Goal: Navigation & Orientation: Find specific page/section

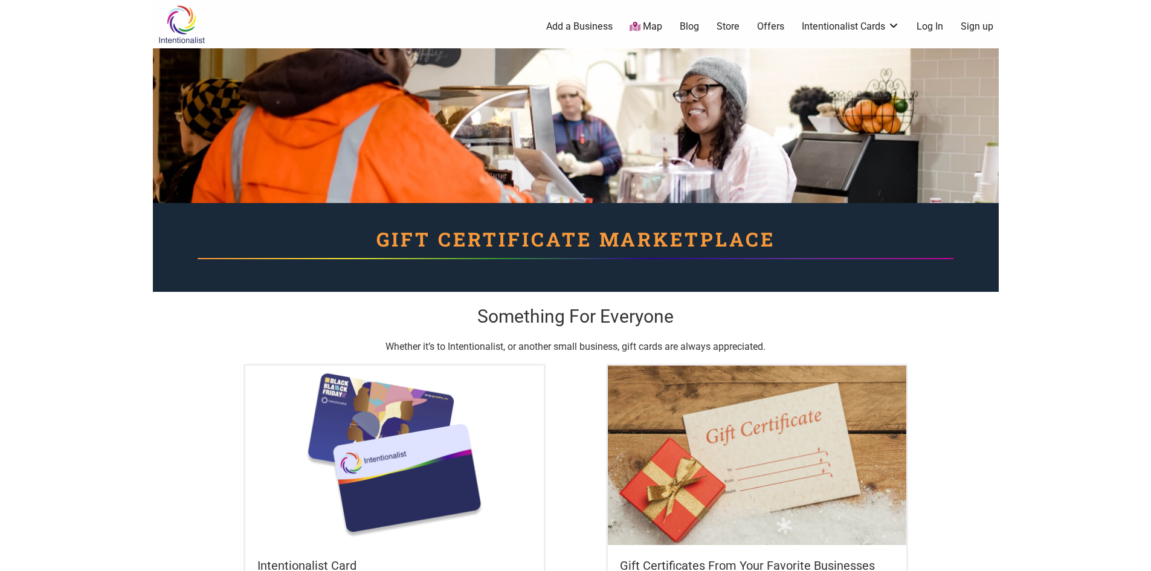
click at [650, 22] on link "Map" at bounding box center [646, 27] width 33 height 14
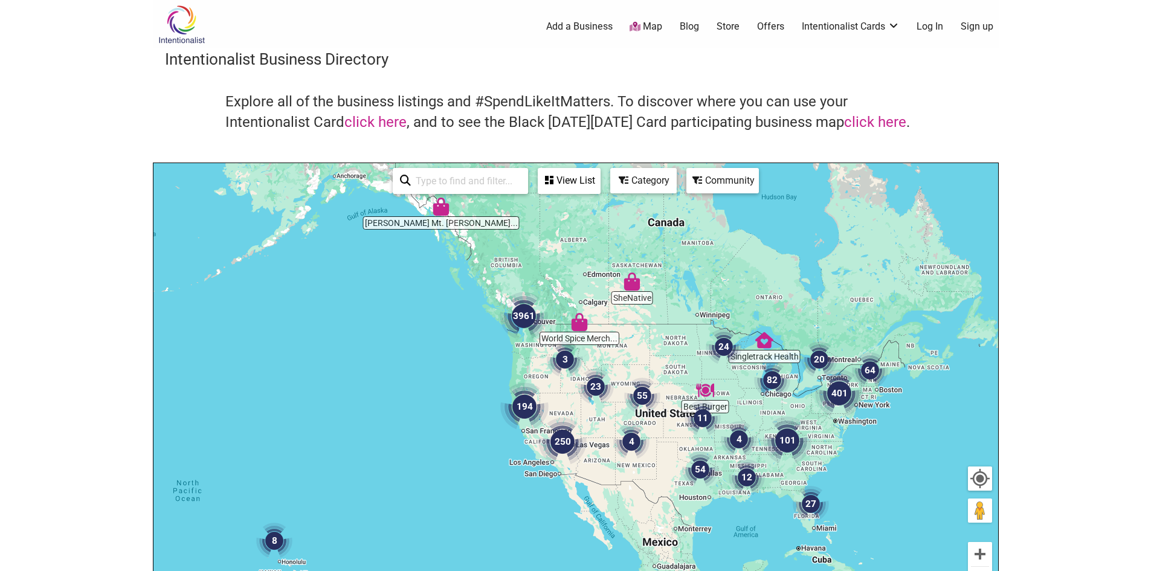
click at [528, 311] on img "3961" at bounding box center [524, 316] width 58 height 58
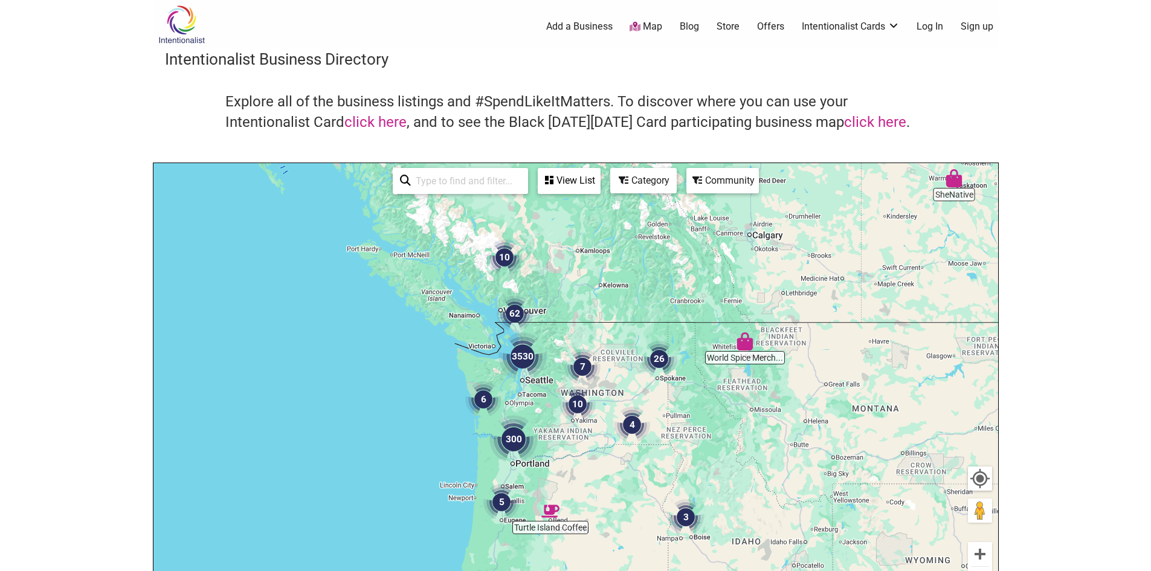
click at [520, 350] on img "3530" at bounding box center [523, 357] width 58 height 58
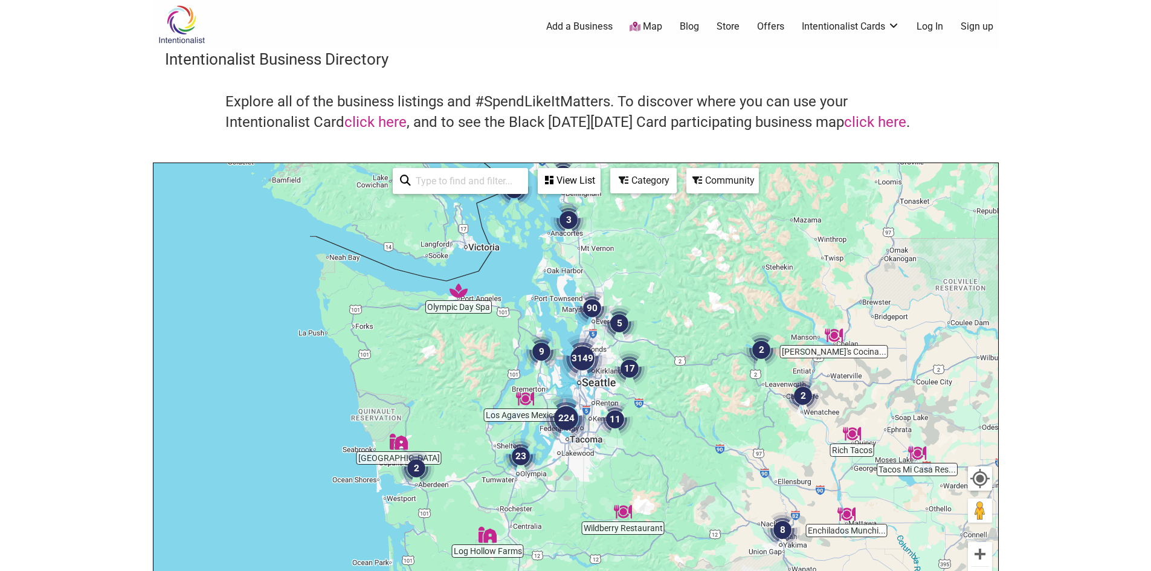
click at [563, 419] on img "224" at bounding box center [566, 418] width 58 height 58
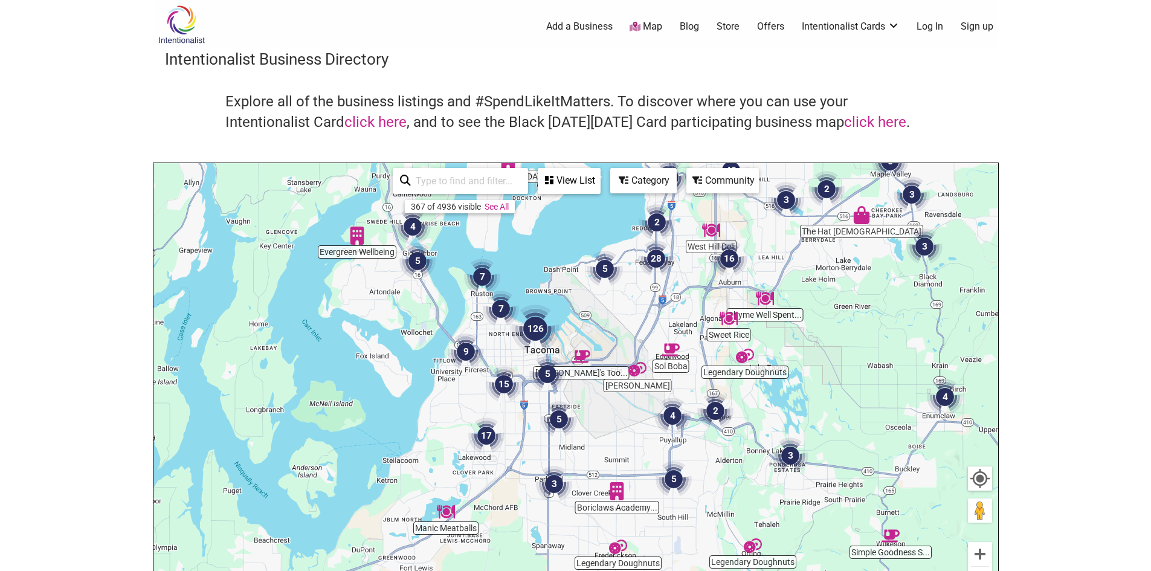
click at [551, 422] on img "5" at bounding box center [559, 419] width 46 height 46
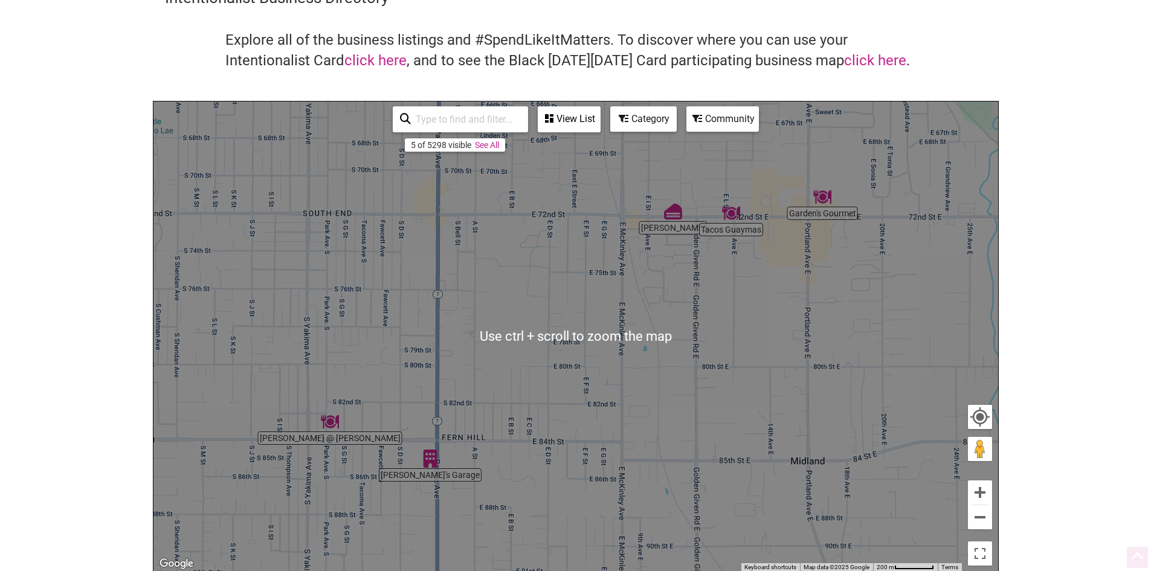
scroll to position [181, 0]
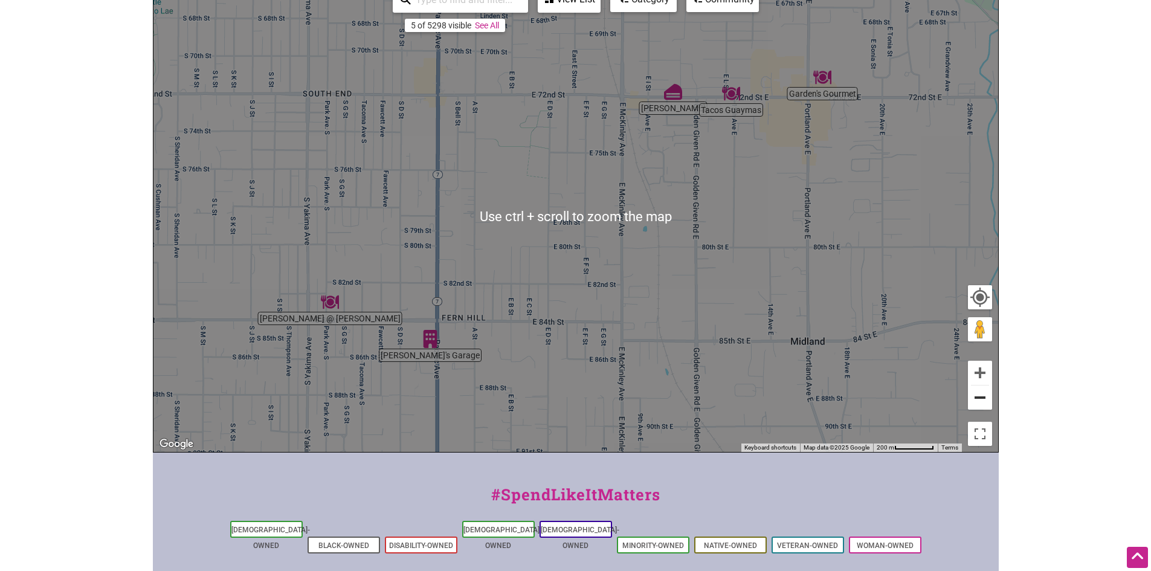
click at [989, 404] on button "Zoom out" at bounding box center [980, 398] width 24 height 24
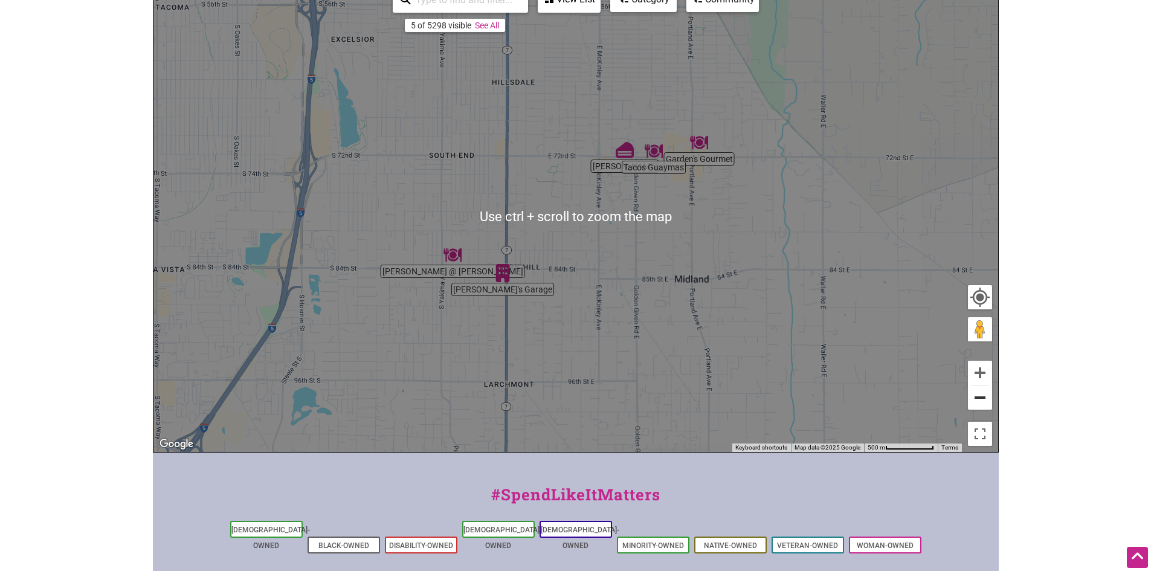
click at [989, 404] on button "Zoom out" at bounding box center [980, 398] width 24 height 24
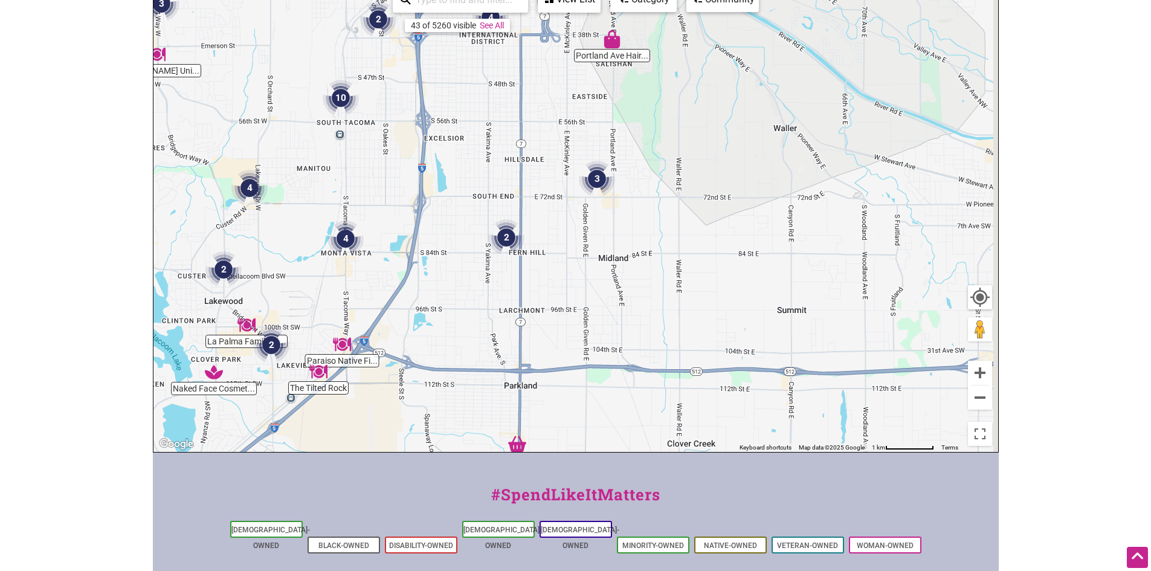
drag, startPoint x: 839, startPoint y: 320, endPoint x: 580, endPoint y: 344, distance: 260.4
click at [580, 344] on div "To navigate, press the arrow keys." at bounding box center [575, 217] width 845 height 470
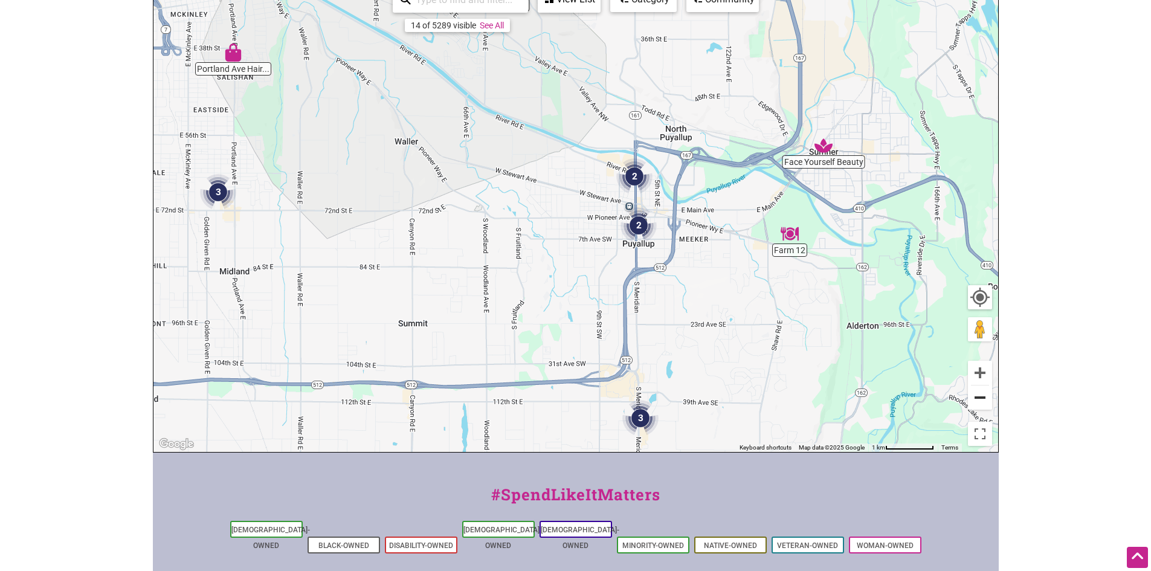
click at [986, 402] on button "Zoom out" at bounding box center [980, 398] width 24 height 24
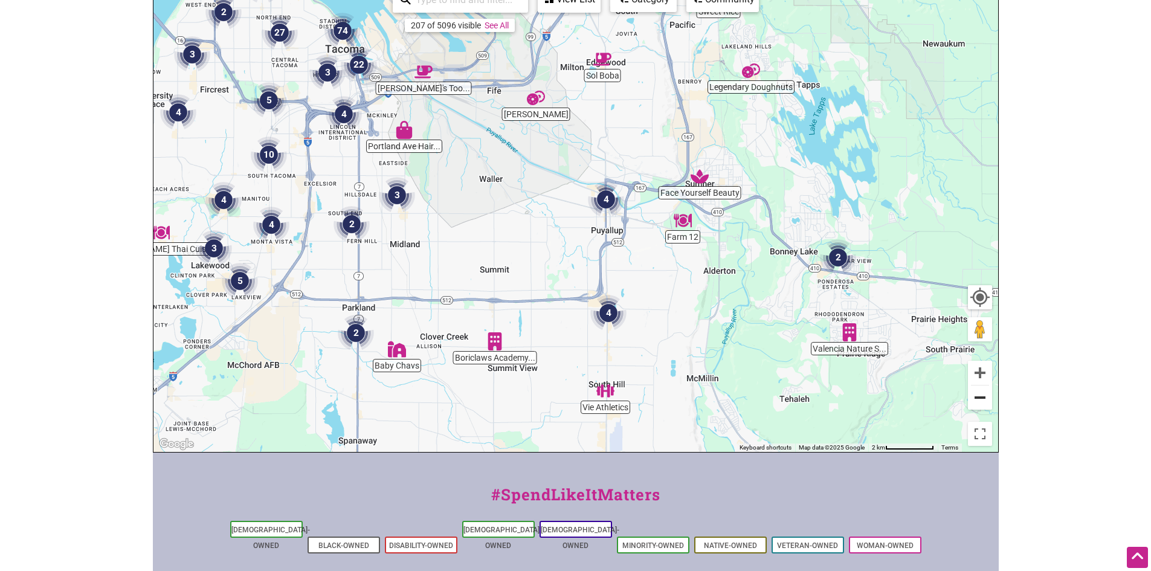
click at [986, 402] on button "Zoom out" at bounding box center [980, 398] width 24 height 24
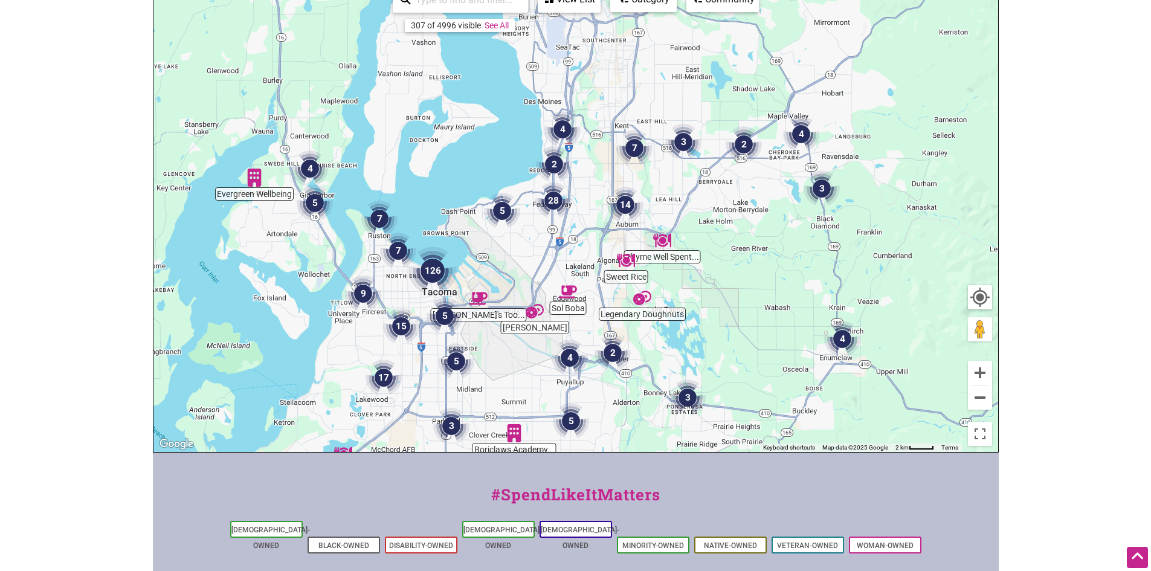
drag, startPoint x: 631, startPoint y: 274, endPoint x: 610, endPoint y: 433, distance: 160.2
click at [610, 433] on div "To navigate, press the arrow keys." at bounding box center [575, 217] width 845 height 470
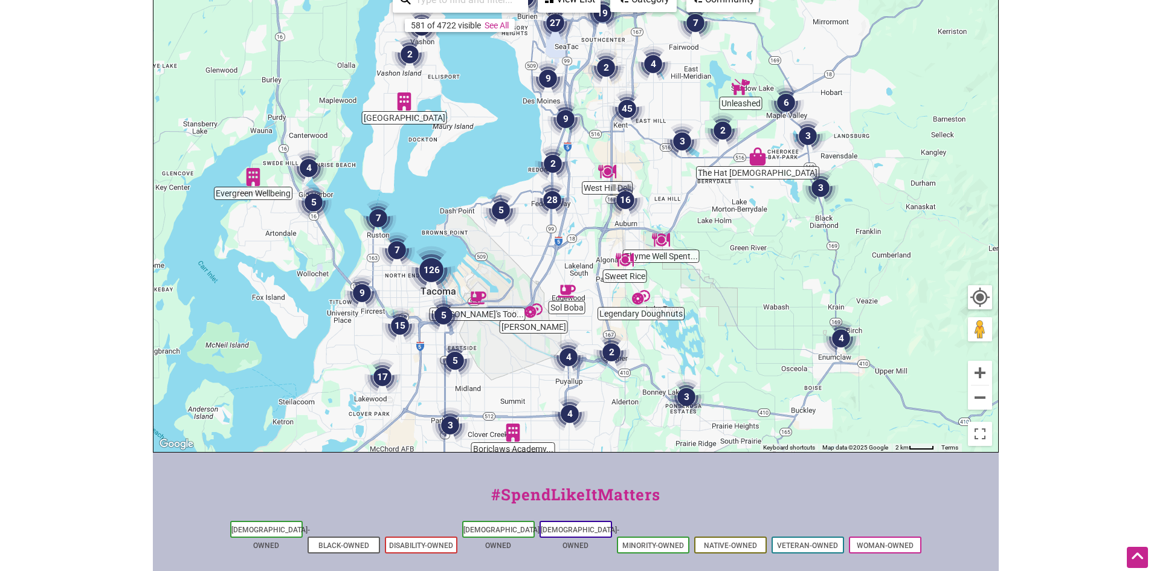
click at [549, 205] on img "28" at bounding box center [552, 200] width 46 height 46
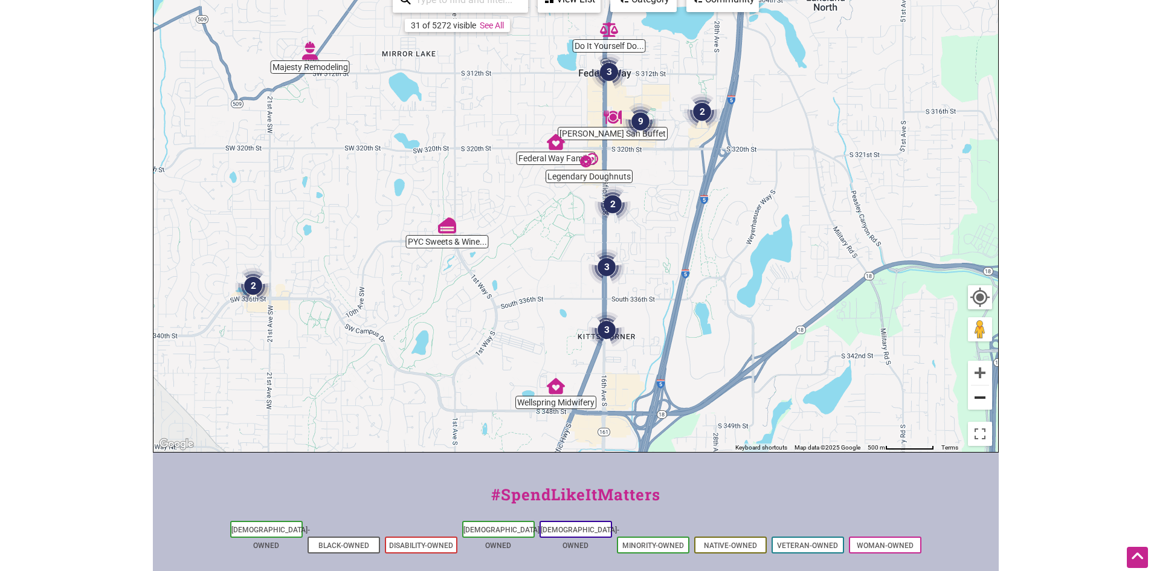
click at [981, 399] on button "Zoom out" at bounding box center [980, 398] width 24 height 24
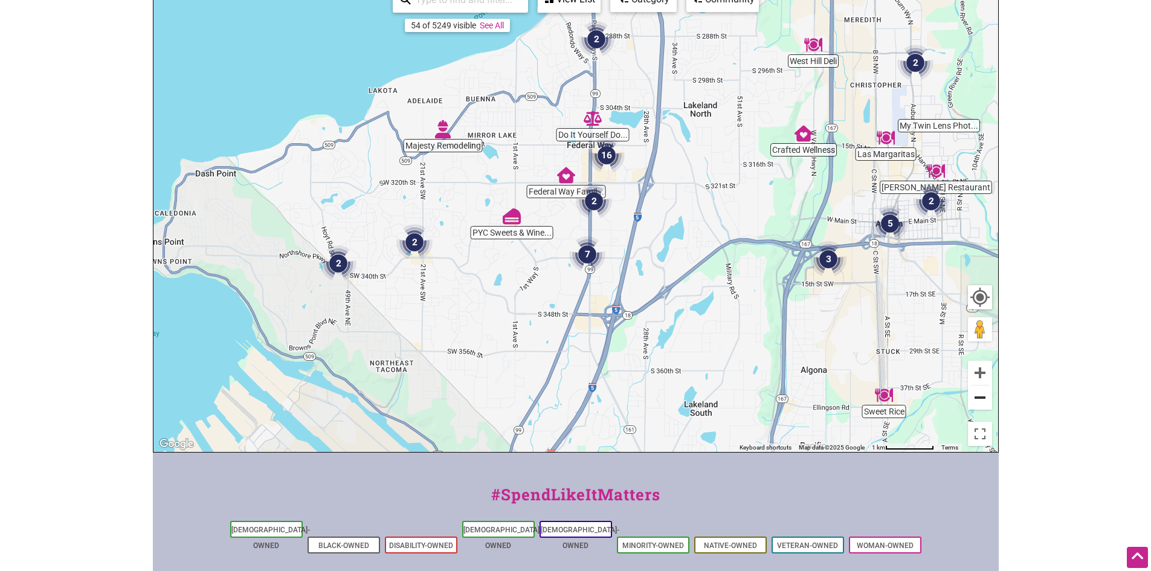
click at [981, 399] on button "Zoom out" at bounding box center [980, 398] width 24 height 24
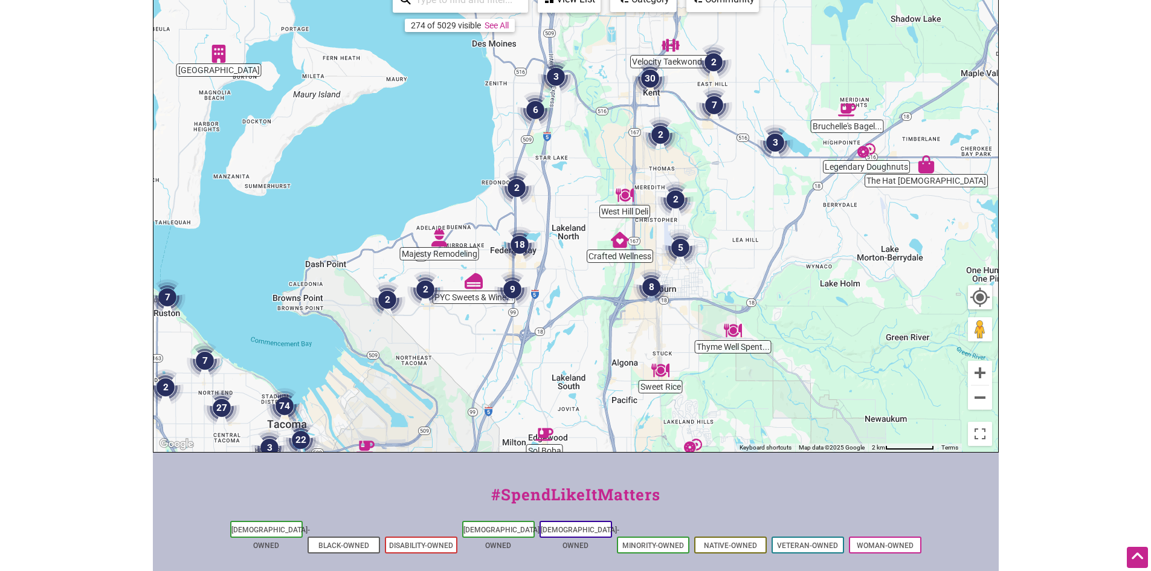
drag, startPoint x: 840, startPoint y: 240, endPoint x: 775, endPoint y: 273, distance: 72.7
click at [774, 280] on div "To navigate, press the arrow keys." at bounding box center [575, 217] width 845 height 470
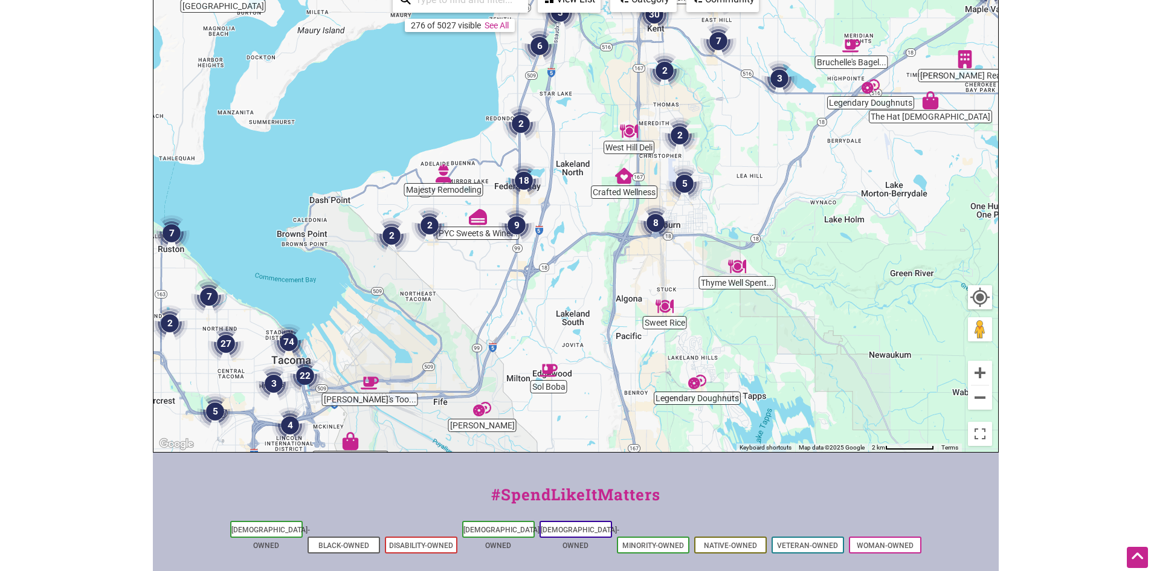
click at [428, 225] on img "2" at bounding box center [430, 225] width 46 height 46
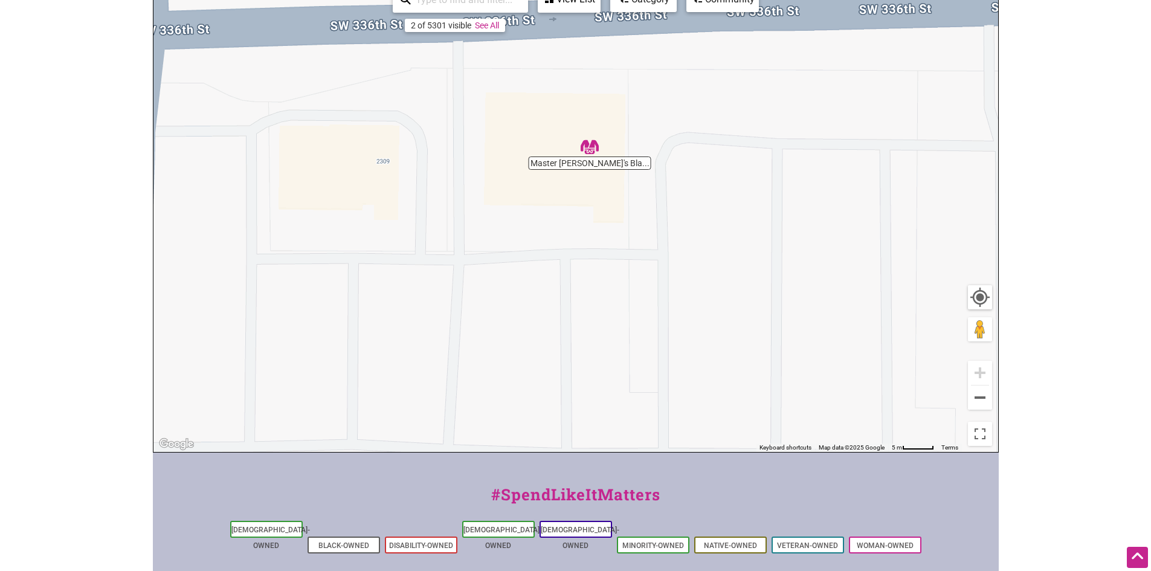
drag, startPoint x: 889, startPoint y: 270, endPoint x: 844, endPoint y: 361, distance: 101.9
click at [844, 361] on div "To navigate, press the arrow keys." at bounding box center [575, 217] width 845 height 470
click at [989, 397] on button "Zoom out" at bounding box center [980, 398] width 24 height 24
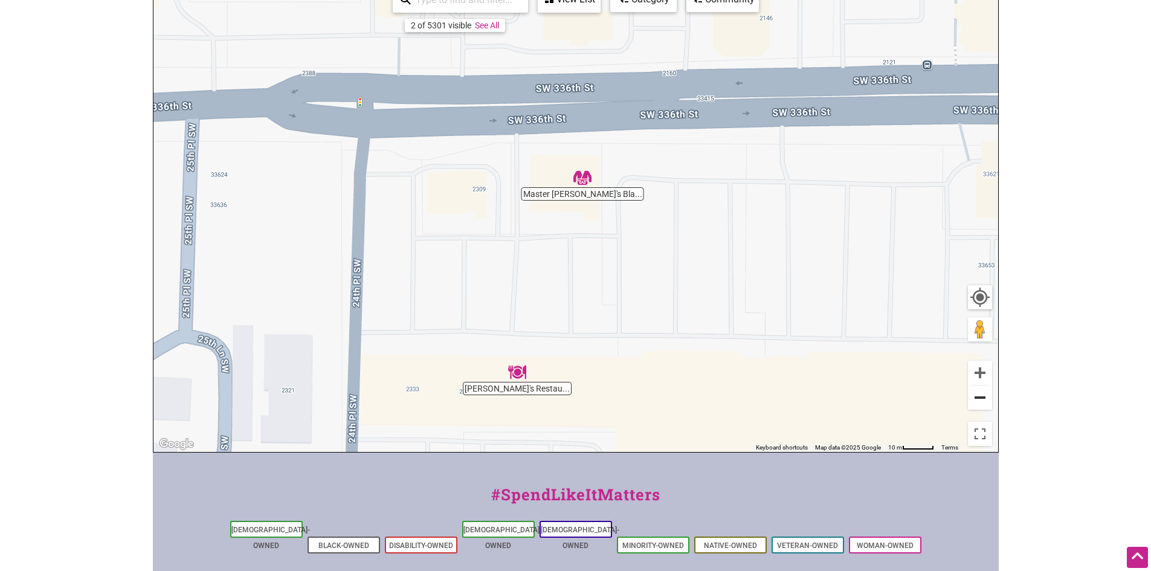
click at [990, 397] on button "Zoom out" at bounding box center [980, 398] width 24 height 24
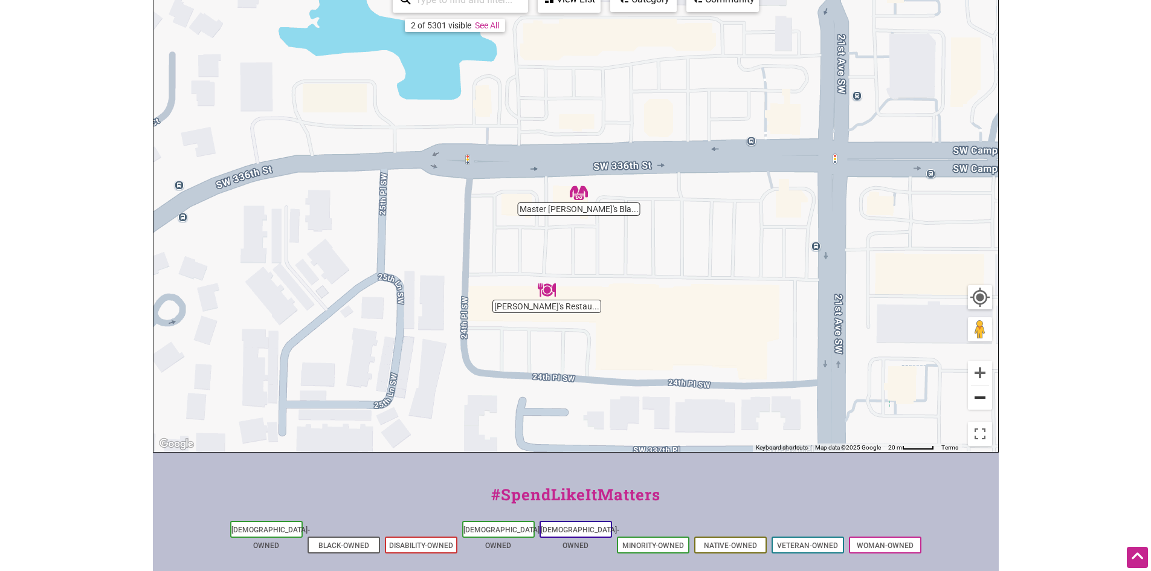
click at [990, 397] on button "Zoom out" at bounding box center [980, 398] width 24 height 24
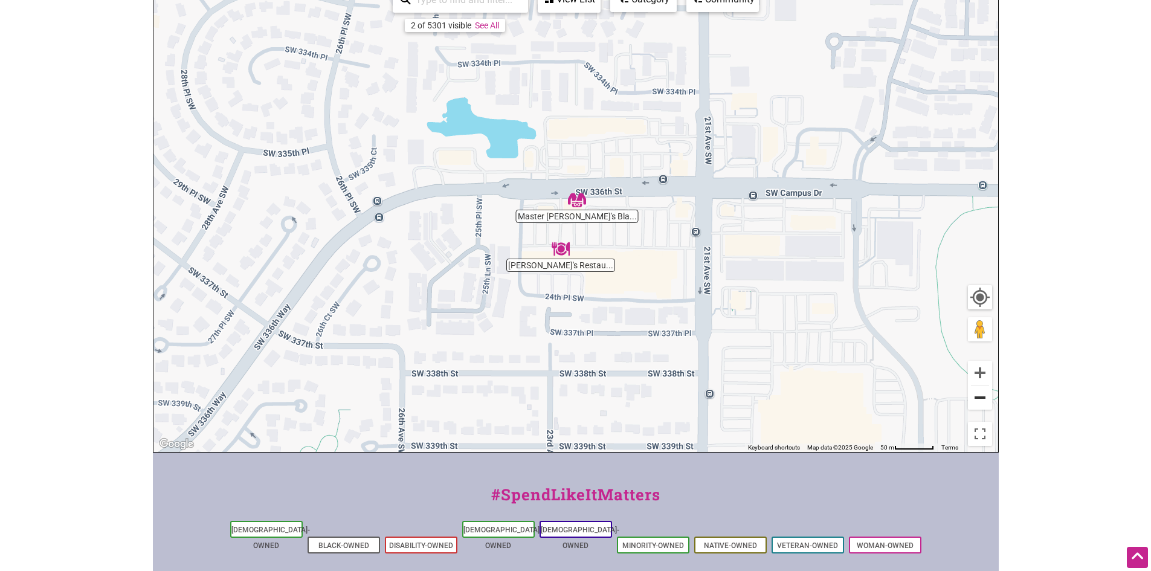
click at [982, 402] on button "Zoom out" at bounding box center [980, 398] width 24 height 24
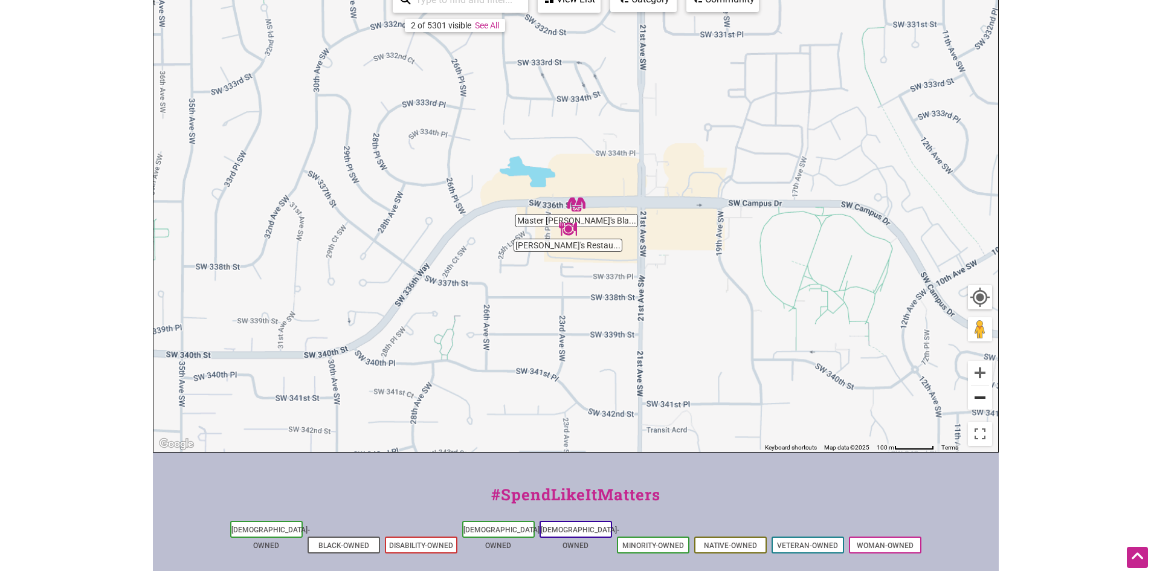
click at [982, 402] on button "Zoom out" at bounding box center [980, 398] width 24 height 24
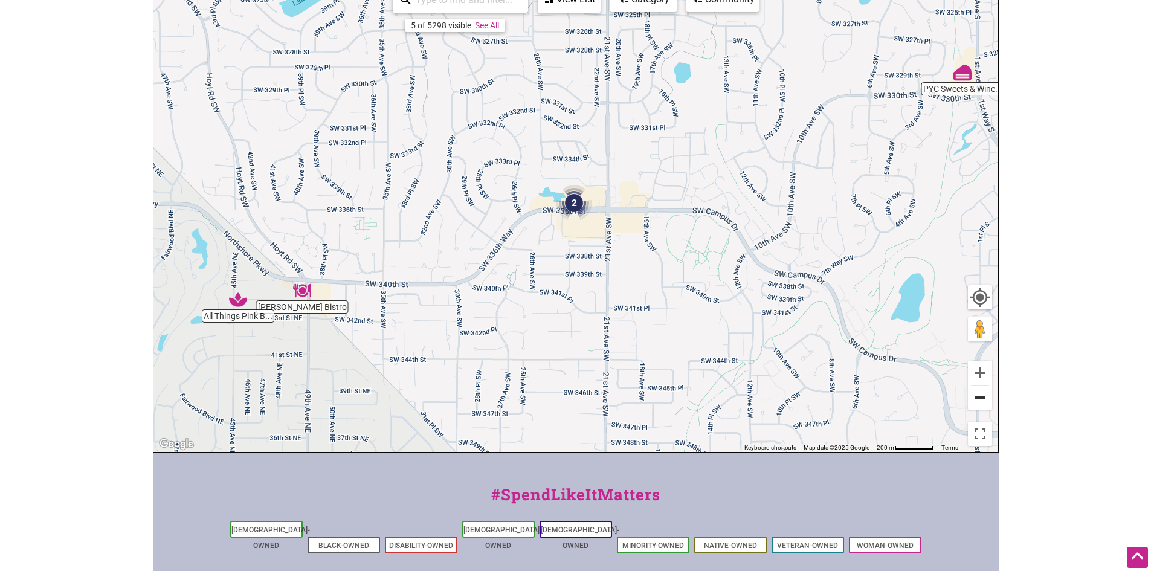
click at [982, 402] on button "Zoom out" at bounding box center [980, 398] width 24 height 24
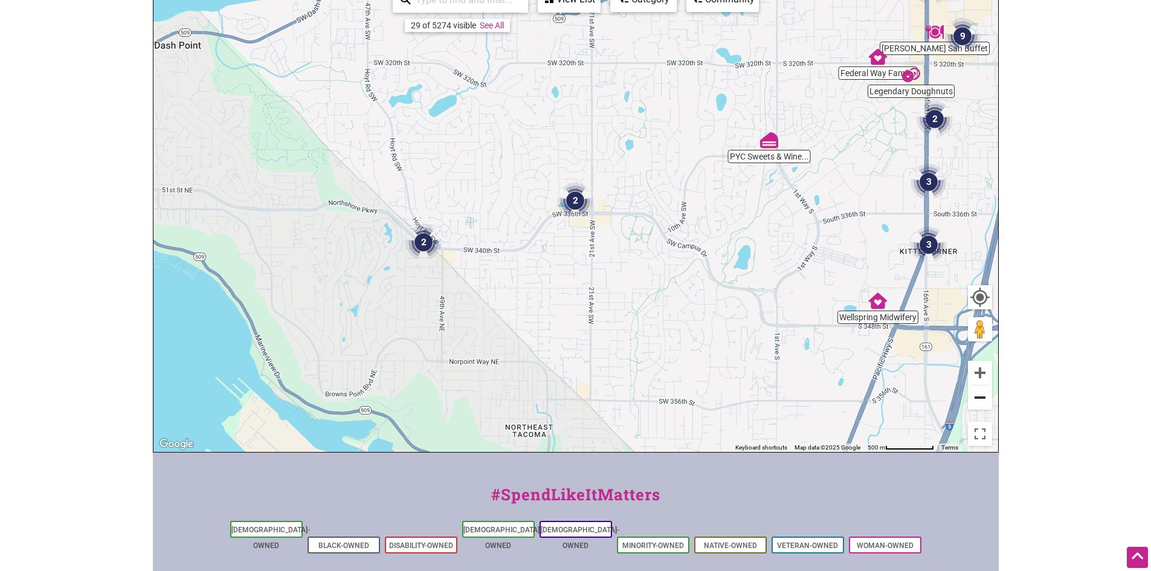
click at [982, 402] on button "Zoom out" at bounding box center [980, 398] width 24 height 24
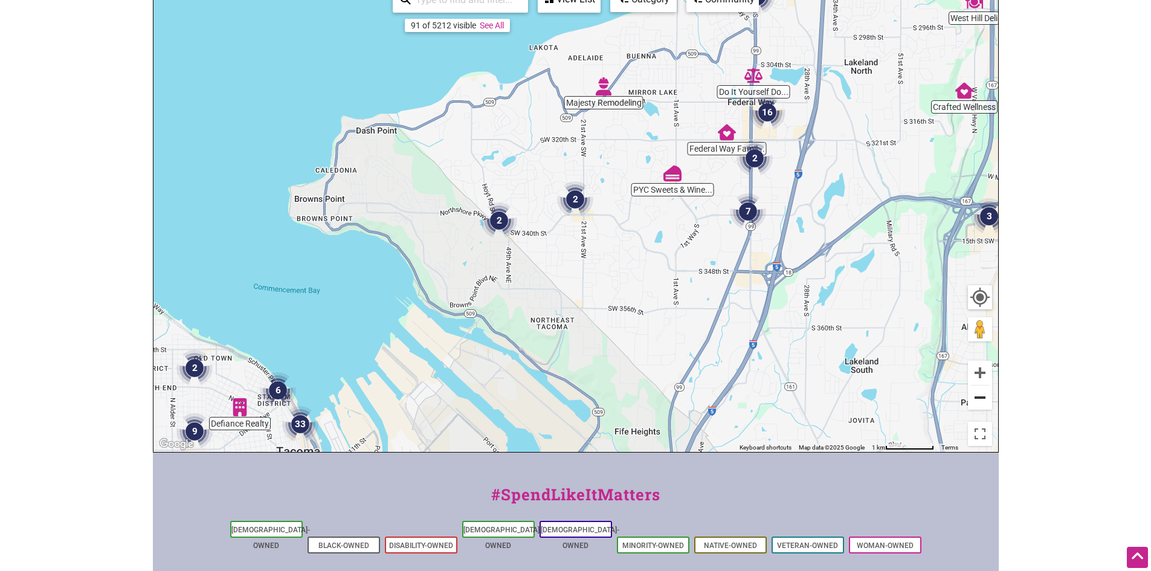
click at [983, 402] on button "Zoom out" at bounding box center [980, 398] width 24 height 24
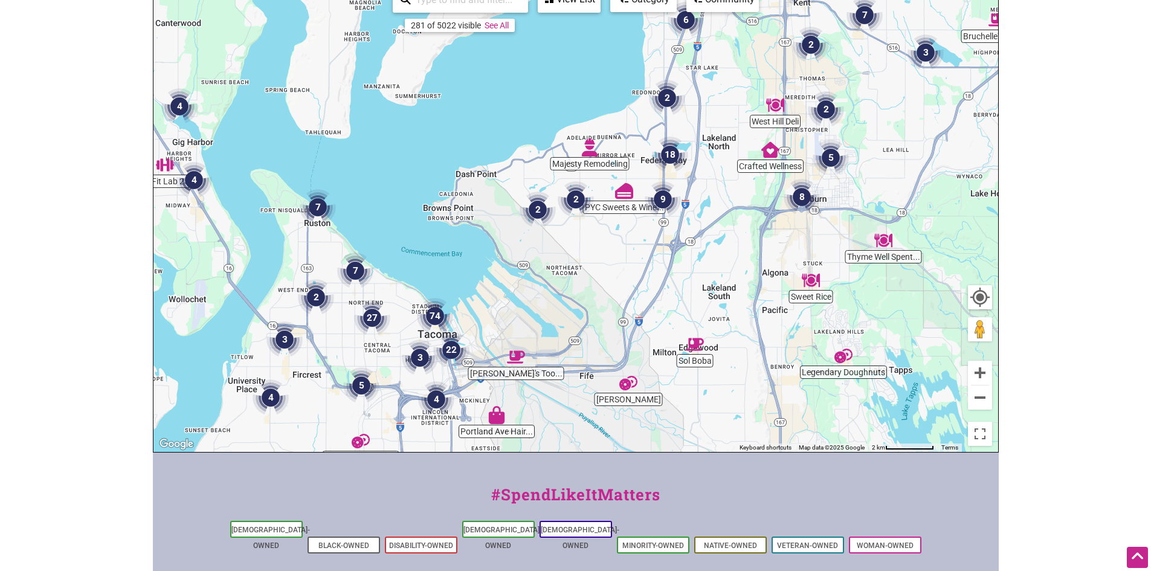
click at [641, 396] on img "Kusher Bakery" at bounding box center [629, 383] width 28 height 28
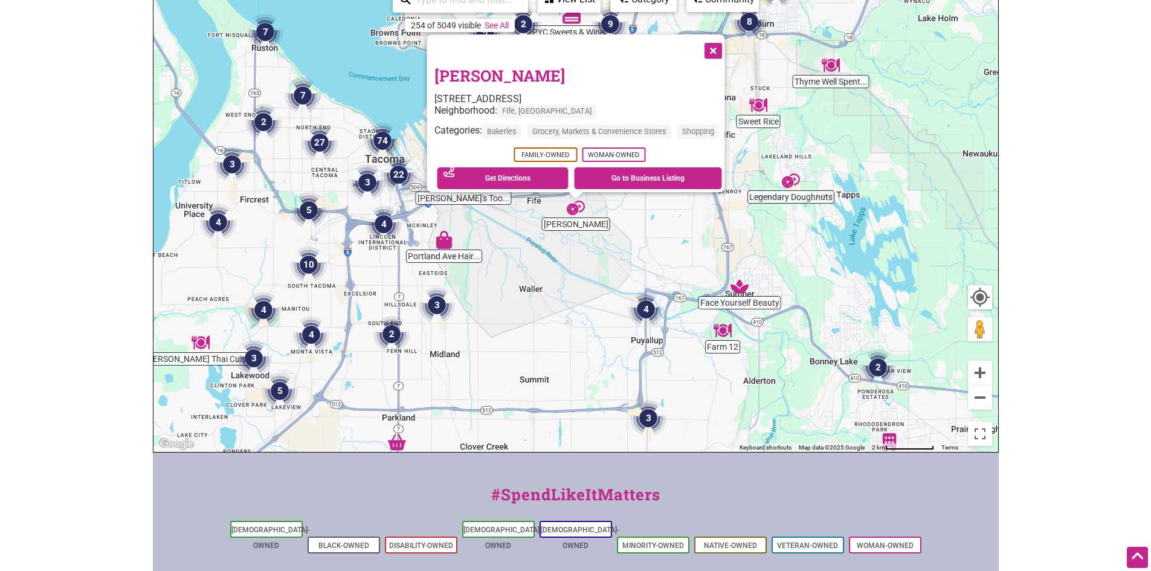
click at [716, 48] on button "Close" at bounding box center [712, 49] width 30 height 30
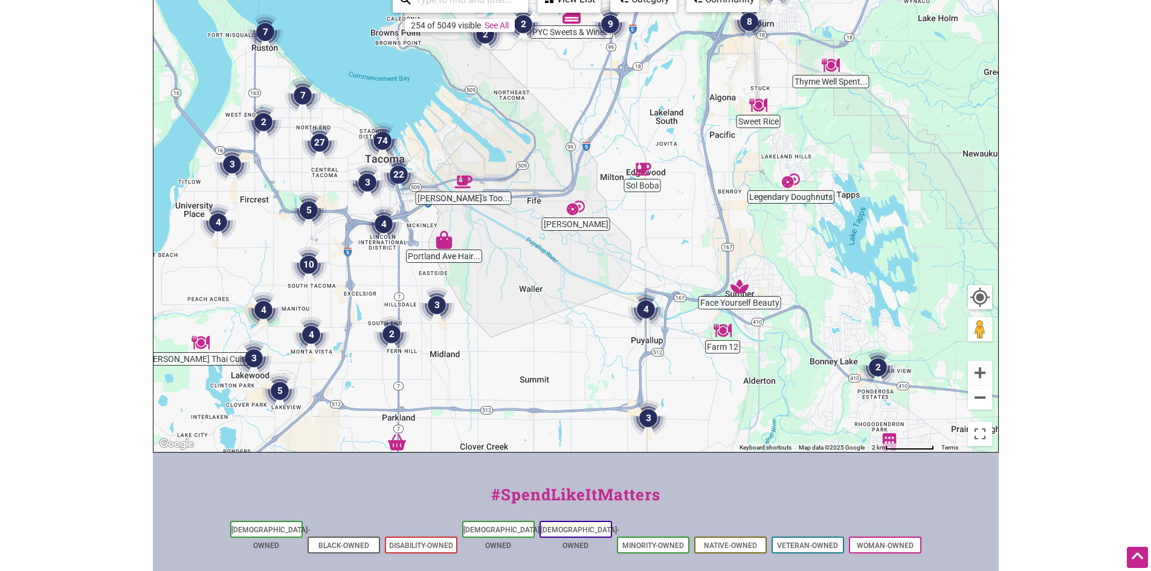
click at [641, 179] on img "Sol Boba" at bounding box center [642, 169] width 28 height 28
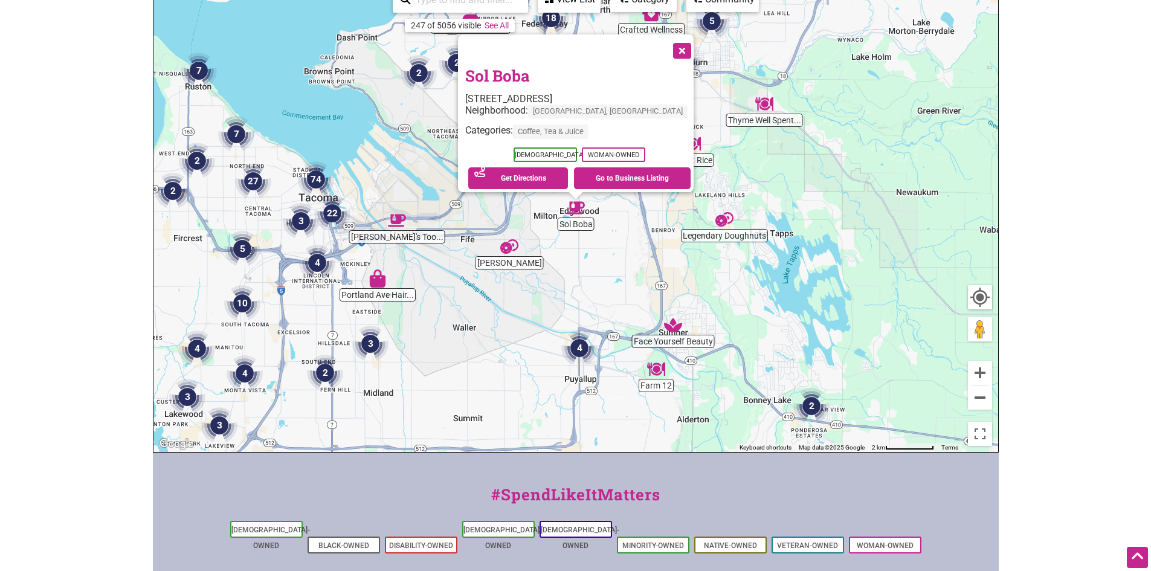
click at [744, 234] on div "To navigate, press the arrow keys. Sol Boba 900 Meridian Ave E #8b, Edgewood, W…" at bounding box center [575, 217] width 845 height 470
click at [726, 222] on img "Legendary Doughnuts" at bounding box center [725, 219] width 28 height 28
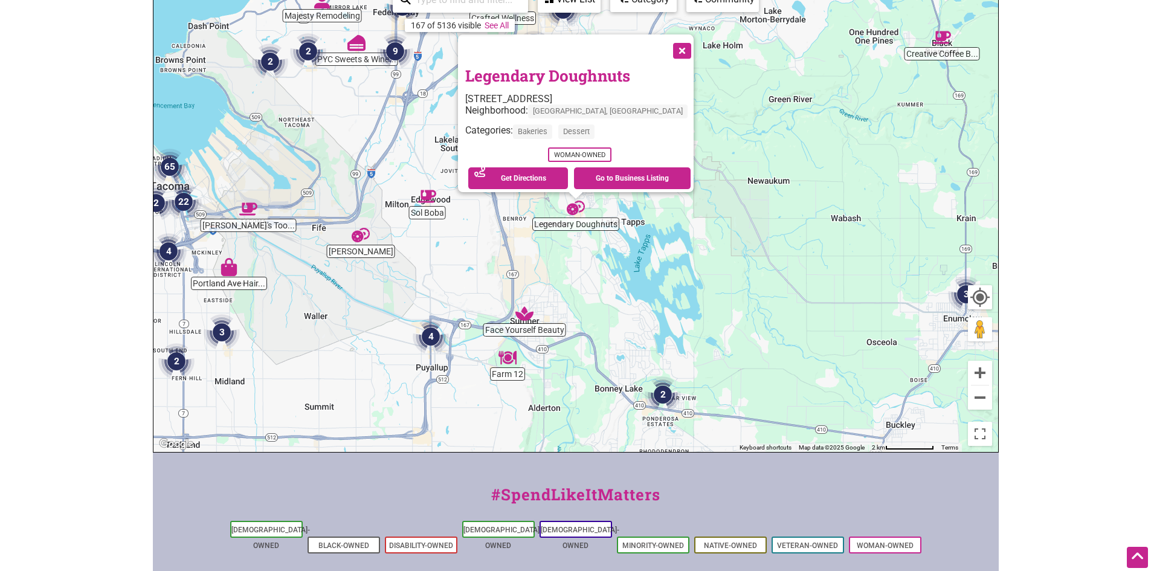
click at [532, 329] on div "To navigate, press the arrow keys. Legendary Doughnuts 1410 Lake Tapps Pkwy E, …" at bounding box center [575, 217] width 845 height 470
click at [514, 324] on img "Face Yourself Beauty" at bounding box center [525, 314] width 28 height 28
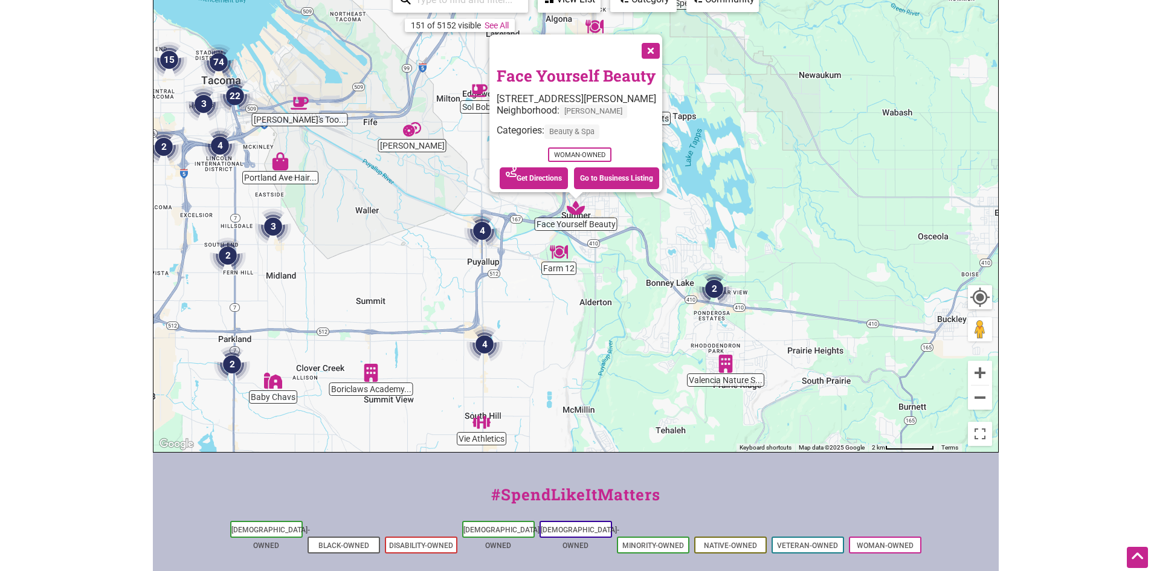
click at [563, 258] on img "Farm 12" at bounding box center [559, 252] width 28 height 28
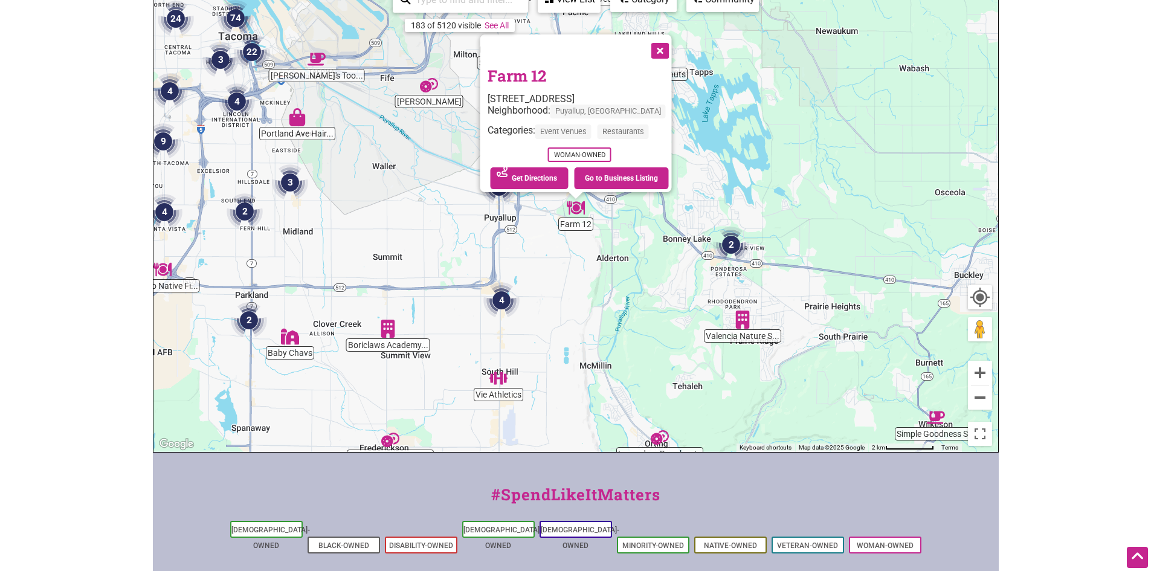
click at [638, 282] on div "To navigate, press the arrow keys. Farm 12 3303 8th Ave SE, Puyallup, WA 98372 …" at bounding box center [575, 217] width 845 height 470
click at [981, 395] on button "Zoom out" at bounding box center [980, 398] width 24 height 24
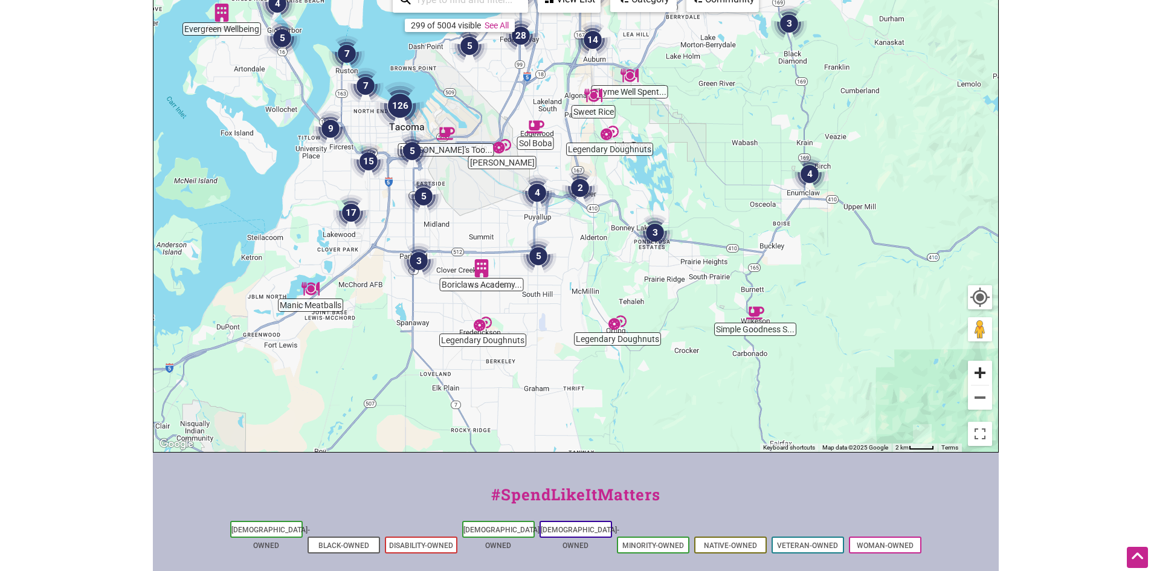
click at [986, 364] on button "Zoom in" at bounding box center [980, 373] width 24 height 24
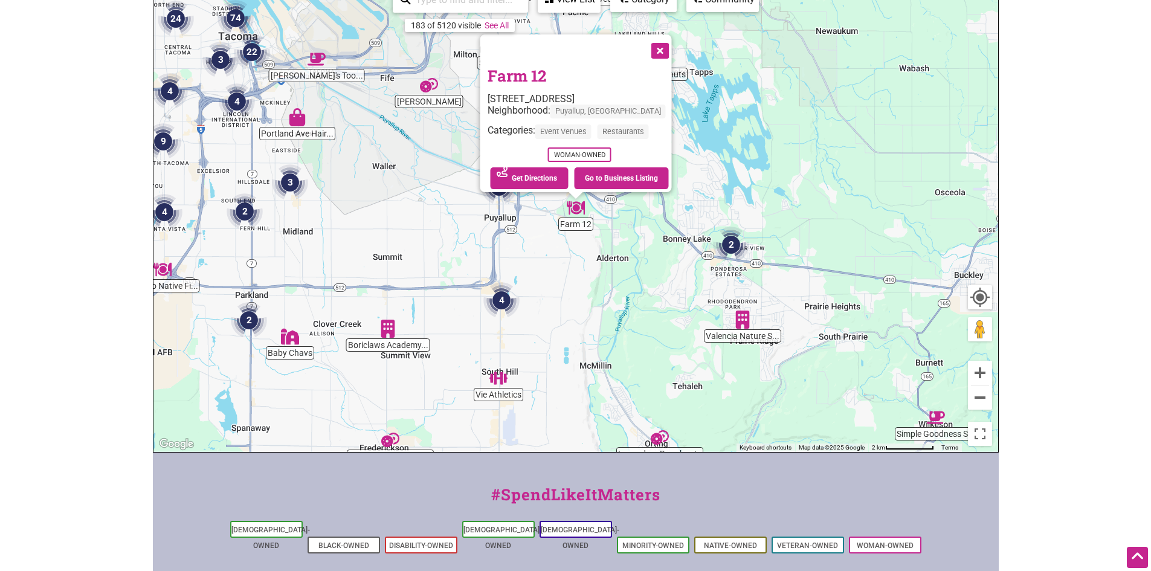
click at [653, 42] on button "Close" at bounding box center [659, 49] width 30 height 30
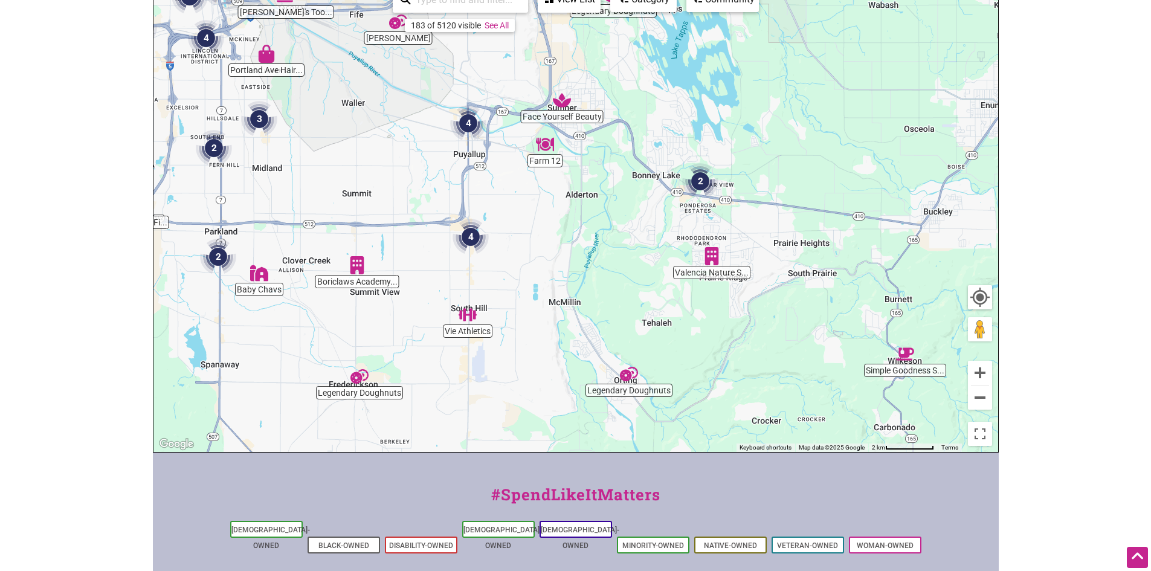
drag, startPoint x: 647, startPoint y: 308, endPoint x: 621, endPoint y: 249, distance: 64.4
click at [621, 249] on div "To navigate, press the arrow keys." at bounding box center [575, 217] width 845 height 470
click at [210, 259] on img "2" at bounding box center [218, 257] width 46 height 46
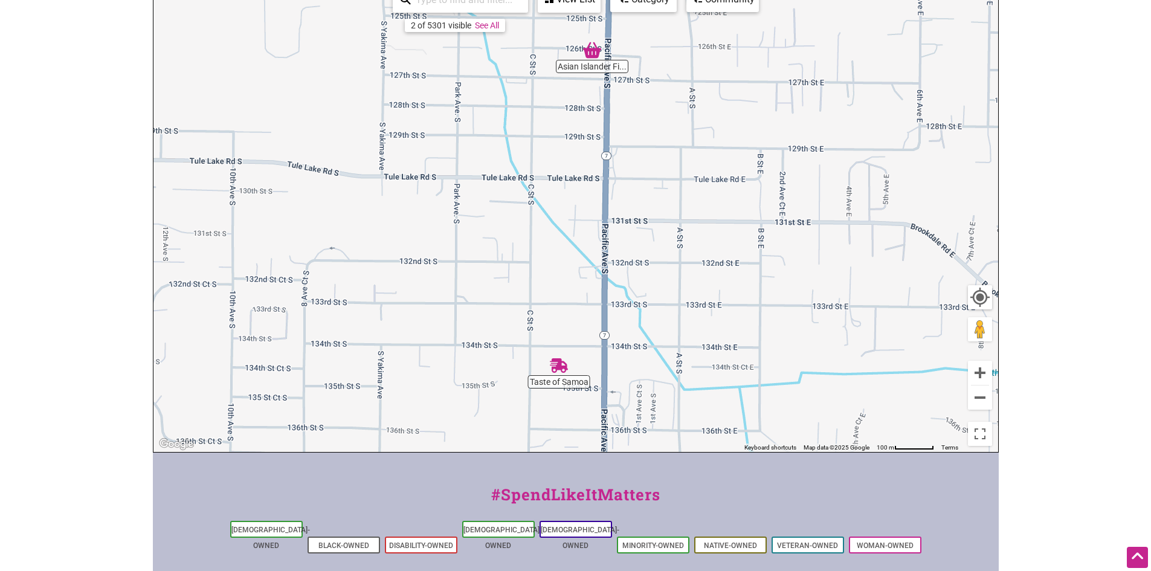
click at [549, 375] on img "Taste of Samoa" at bounding box center [559, 366] width 28 height 28
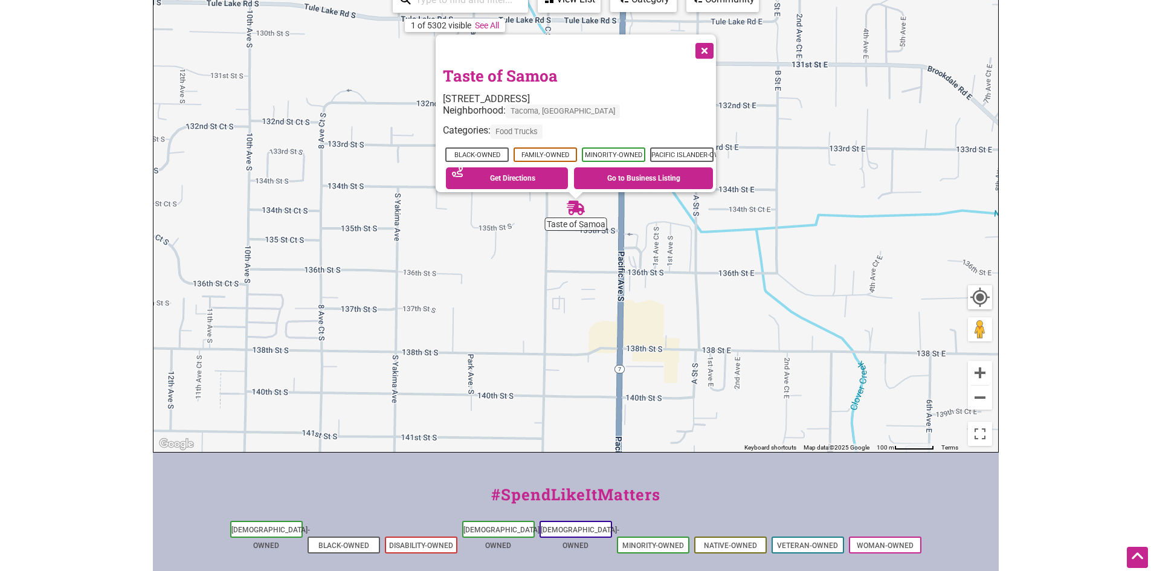
click at [718, 45] on button "Close" at bounding box center [703, 49] width 30 height 30
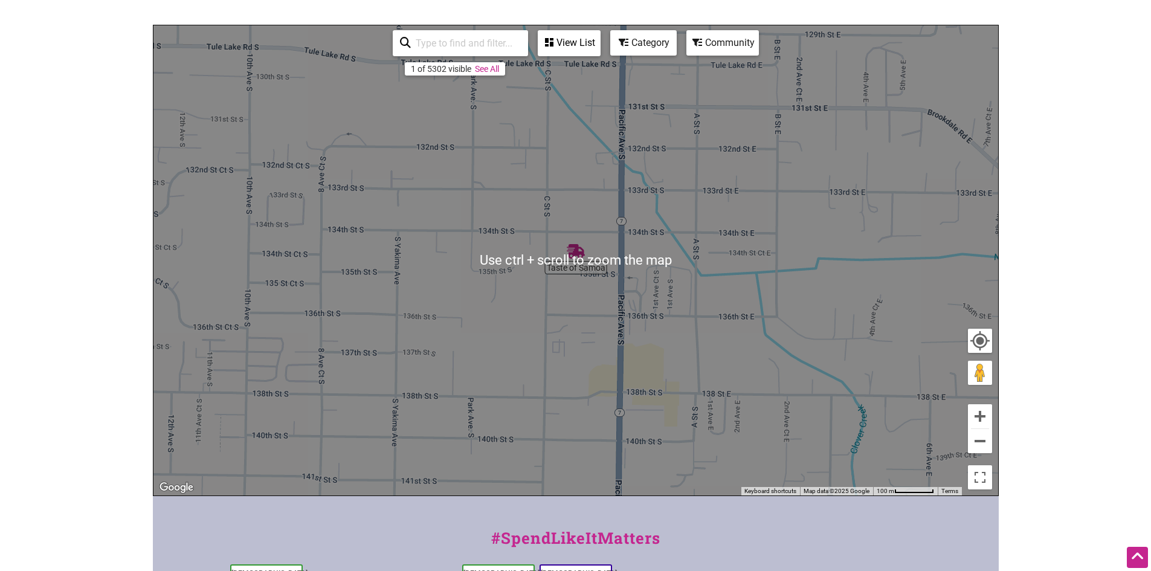
scroll to position [121, 0]
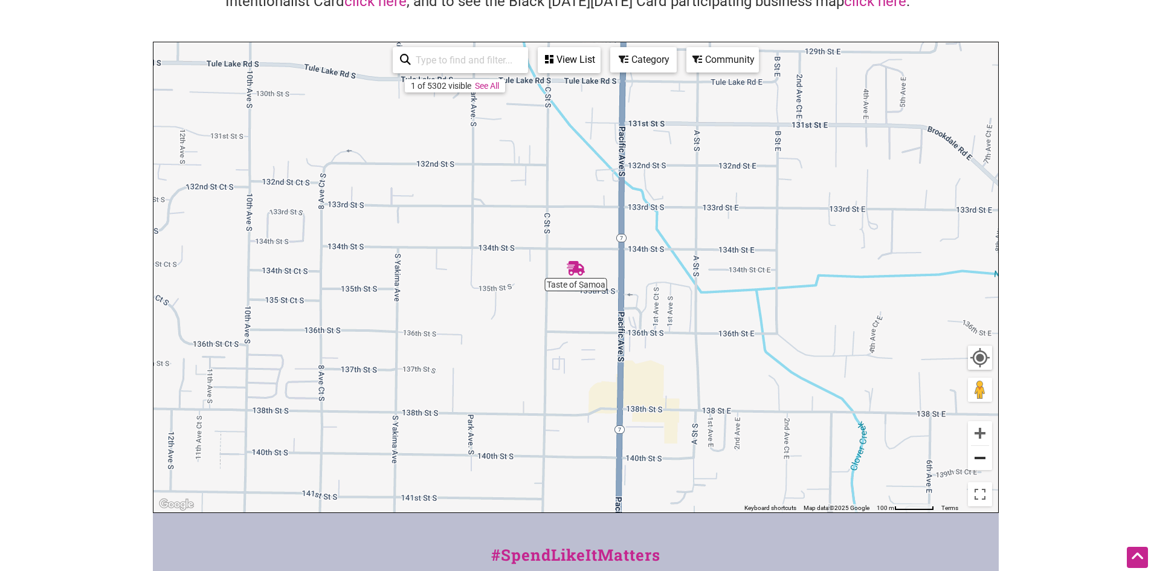
click at [987, 451] on button "Zoom out" at bounding box center [980, 458] width 24 height 24
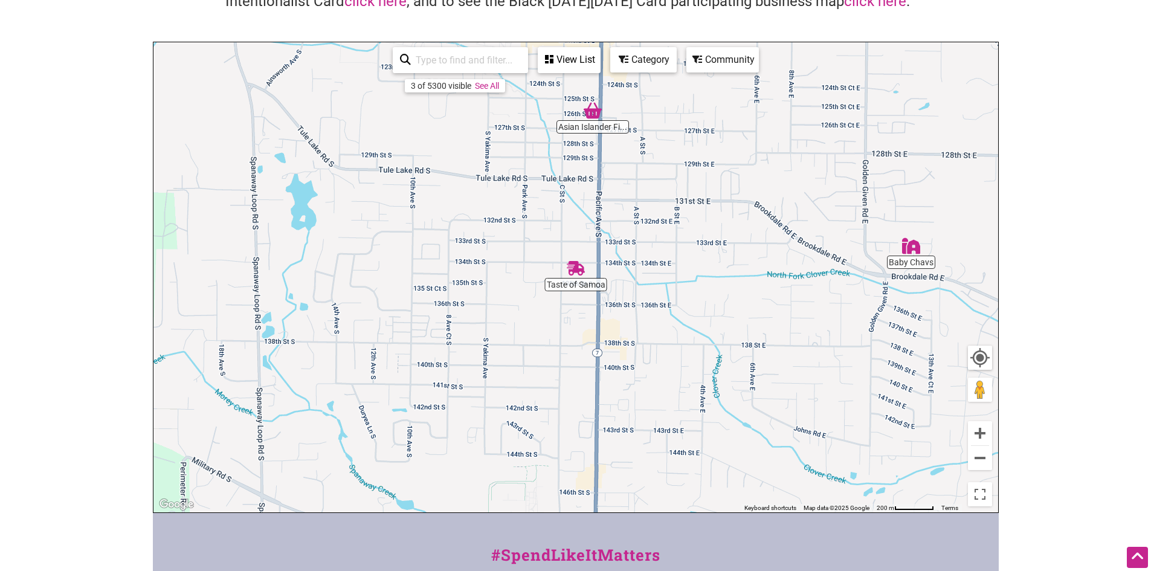
click at [912, 257] on img "Baby Chavs" at bounding box center [911, 246] width 28 height 28
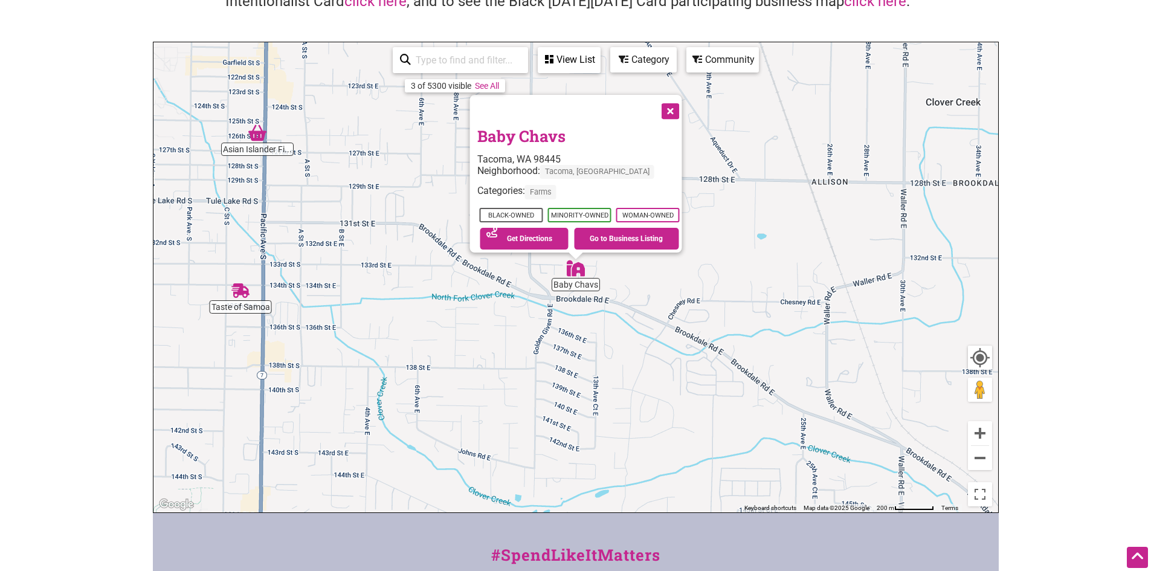
click at [268, 141] on img "Asian Islander Filipino Market" at bounding box center [258, 133] width 28 height 28
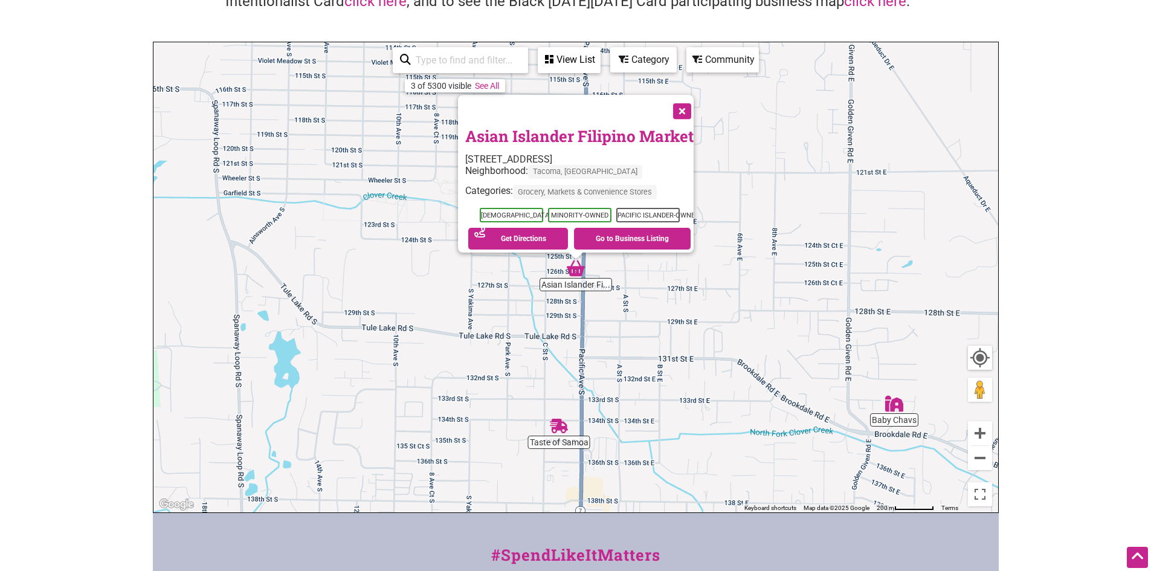
drag, startPoint x: 685, startPoint y: 98, endPoint x: 732, endPoint y: 159, distance: 76.3
click at [685, 98] on button "Close" at bounding box center [681, 110] width 30 height 30
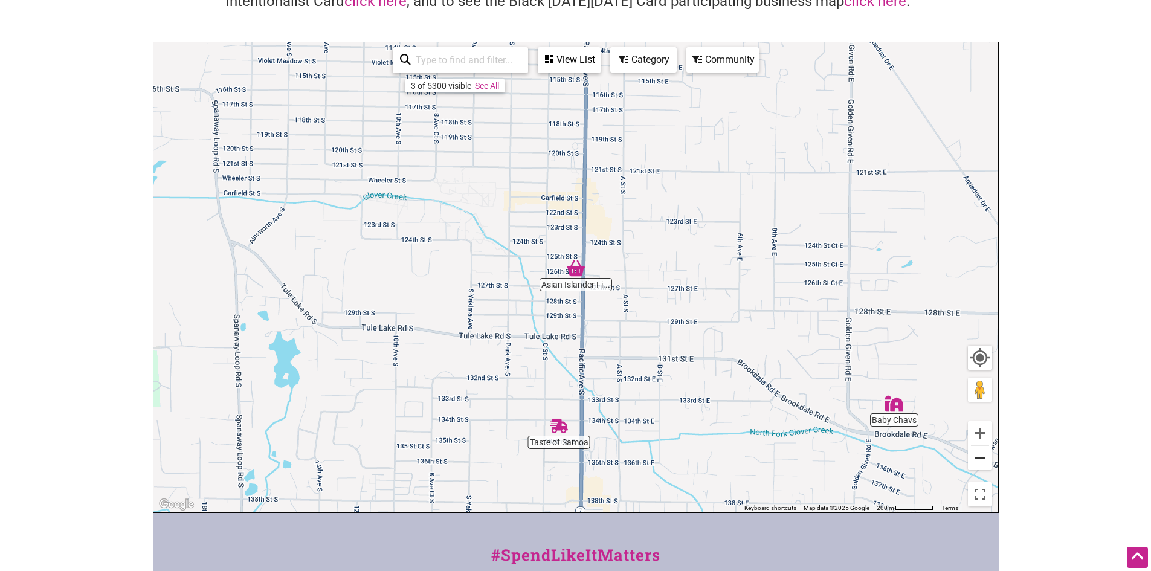
click at [983, 458] on button "Zoom out" at bounding box center [980, 458] width 24 height 24
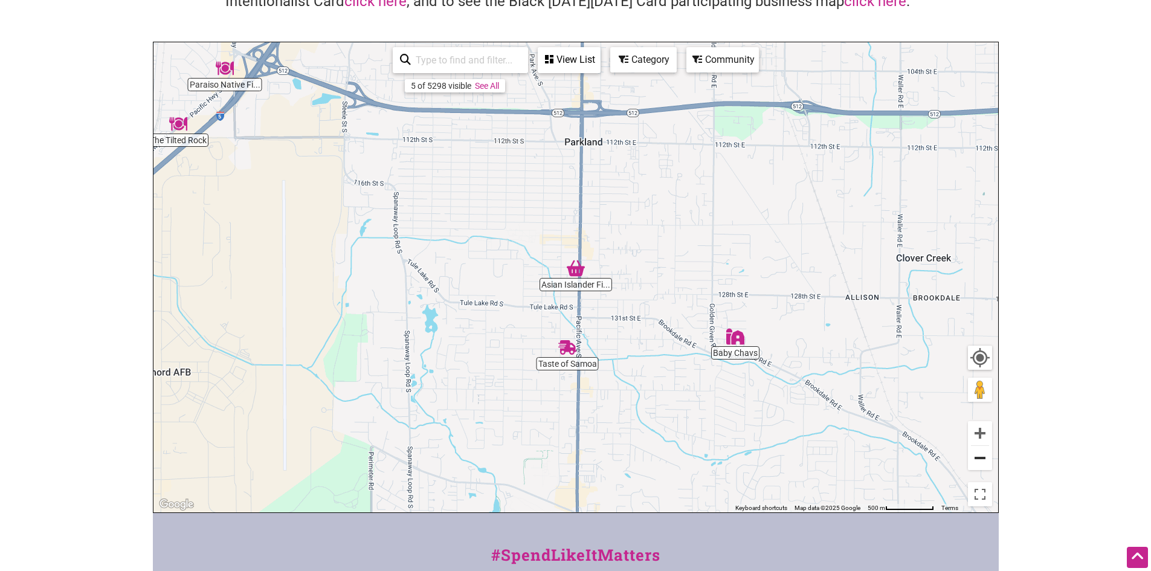
click at [983, 458] on button "Zoom out" at bounding box center [980, 458] width 24 height 24
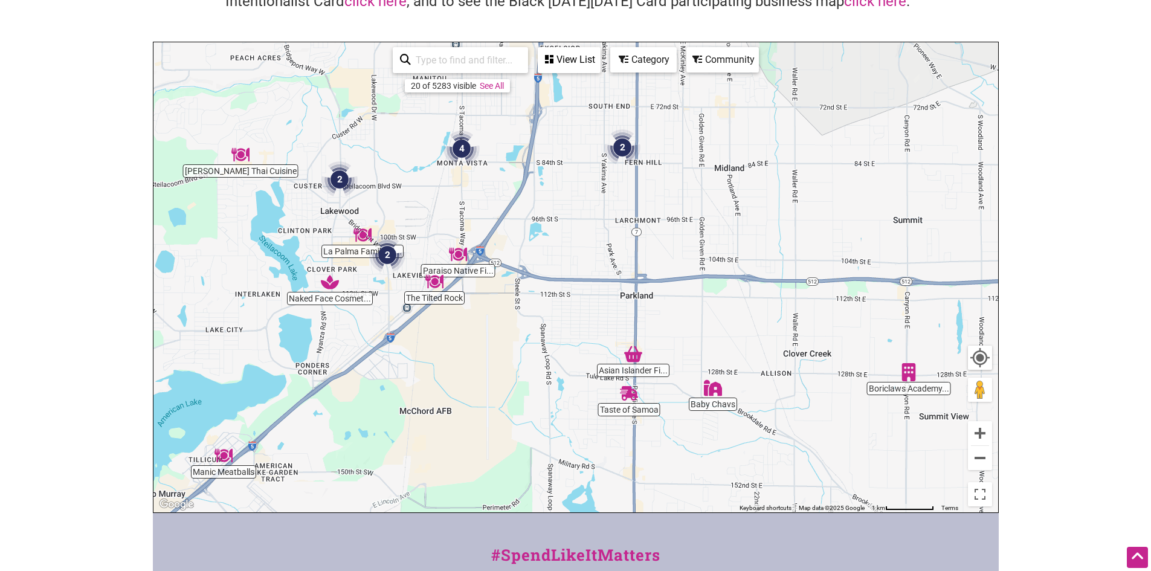
drag, startPoint x: 870, startPoint y: 263, endPoint x: 929, endPoint y: 350, distance: 105.4
click at [929, 350] on div "To navigate, press the arrow keys." at bounding box center [575, 277] width 845 height 470
click at [335, 288] on img "Naked Face Cosmetic Spa" at bounding box center [330, 282] width 28 height 28
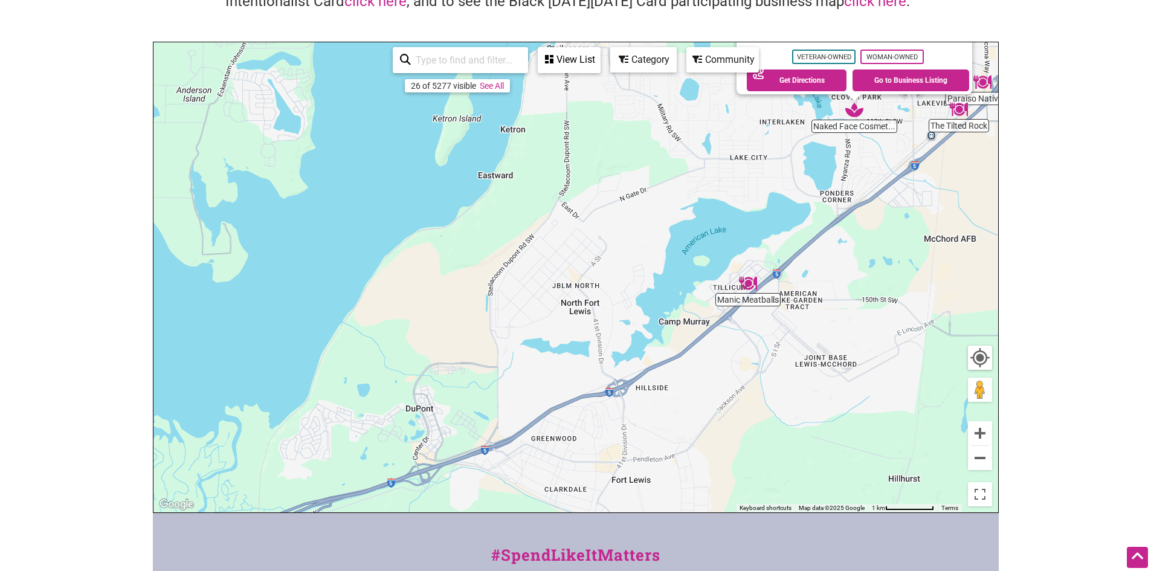
drag, startPoint x: 554, startPoint y: 392, endPoint x: 841, endPoint y: 218, distance: 335.7
click at [841, 218] on div "To navigate, press the arrow keys. Naked Face Cosmetic Spa 11120 Gravelly Lake …" at bounding box center [575, 277] width 845 height 470
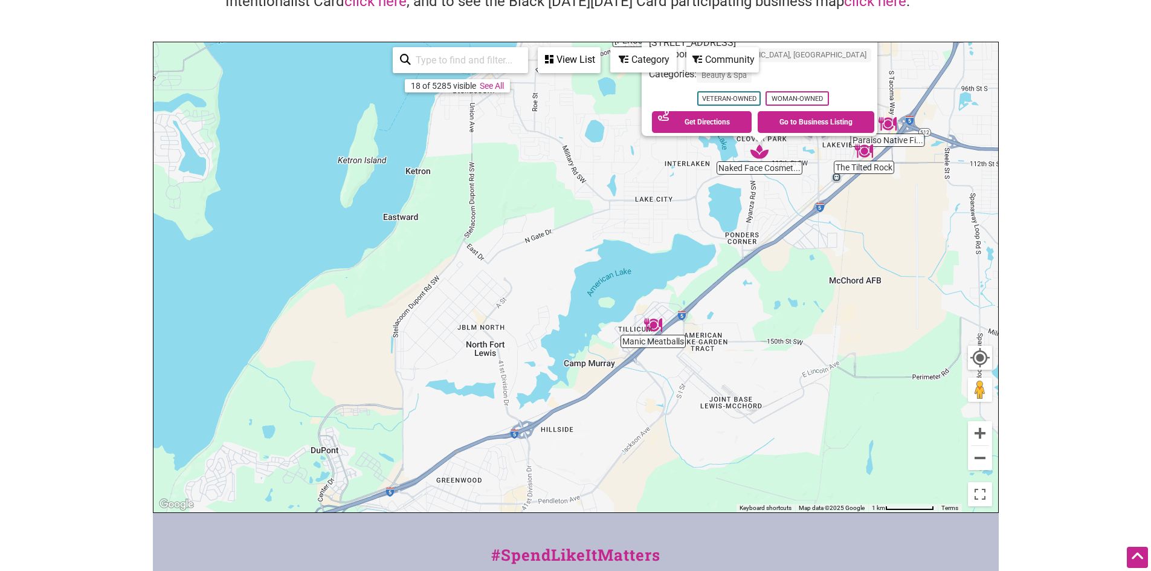
drag, startPoint x: 625, startPoint y: 303, endPoint x: 551, endPoint y: 194, distance: 132.1
click at [551, 194] on div "To navigate, press the arrow keys. Naked Face Cosmetic Spa 11120 Gravelly Lake …" at bounding box center [575, 277] width 845 height 470
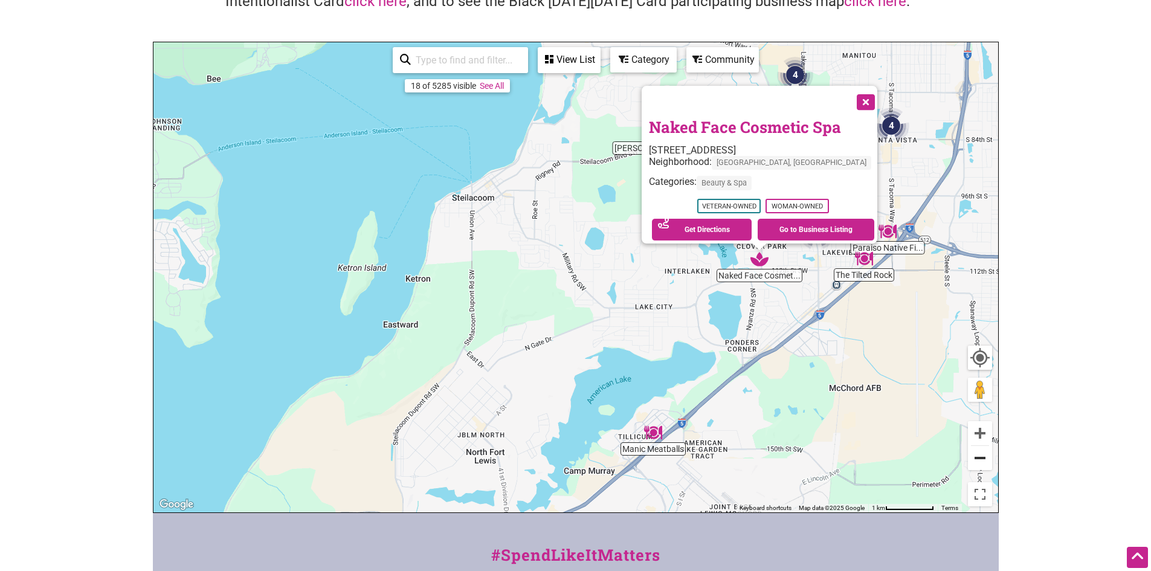
click at [980, 467] on button "Zoom out" at bounding box center [980, 458] width 24 height 24
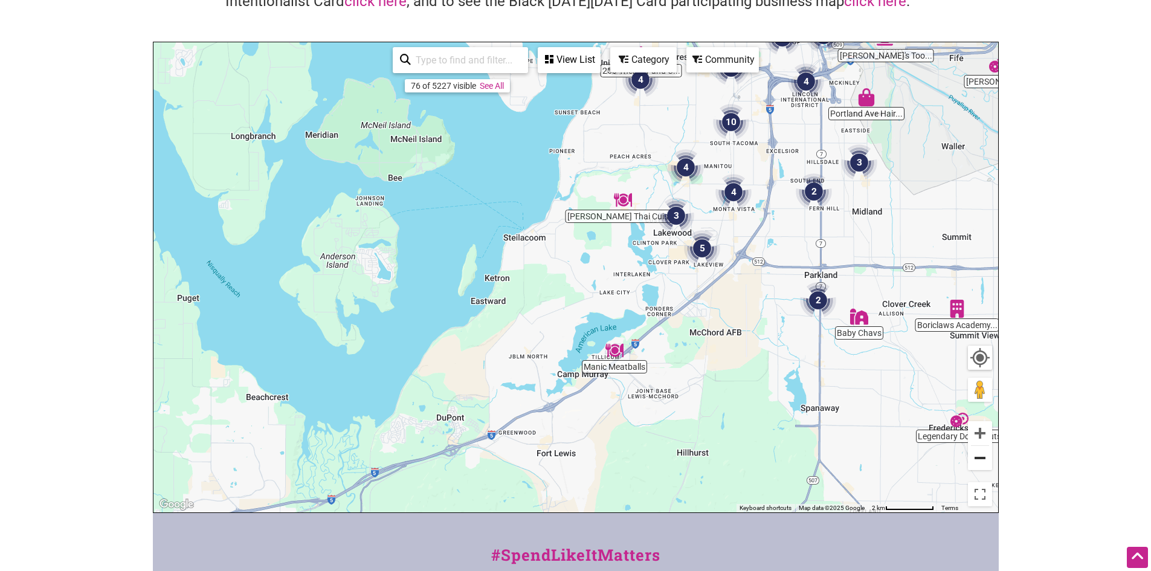
click at [980, 460] on button "Zoom out" at bounding box center [980, 458] width 24 height 24
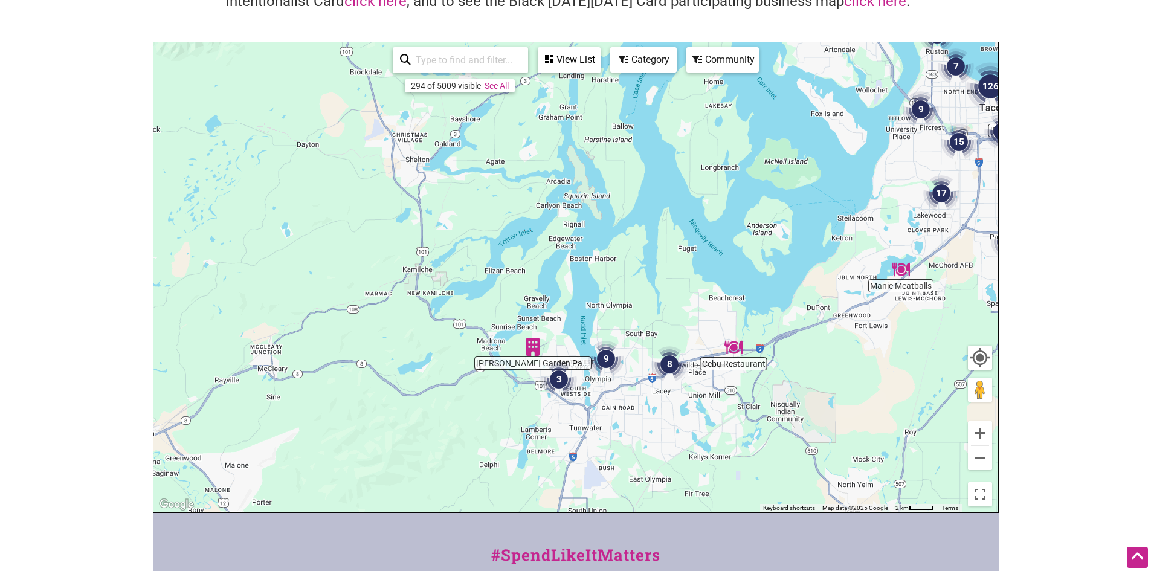
drag, startPoint x: 332, startPoint y: 458, endPoint x: 636, endPoint y: 417, distance: 307.3
click at [636, 417] on div "To navigate, press the arrow keys." at bounding box center [575, 277] width 845 height 470
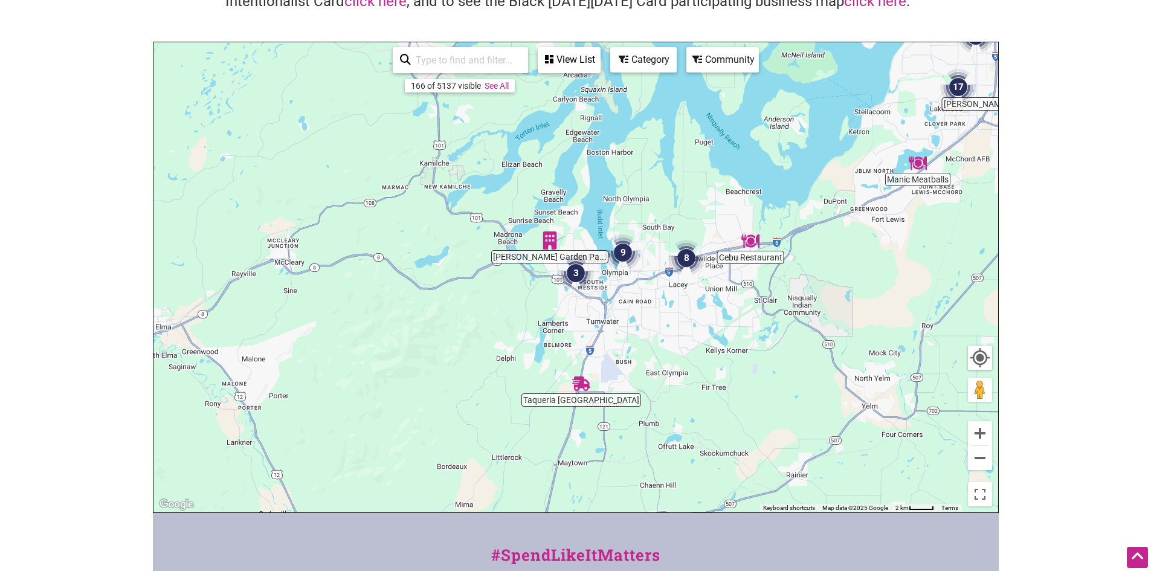
drag, startPoint x: 427, startPoint y: 422, endPoint x: 442, endPoint y: 315, distance: 108.1
click at [442, 315] on div "To navigate, press the arrow keys." at bounding box center [575, 277] width 845 height 470
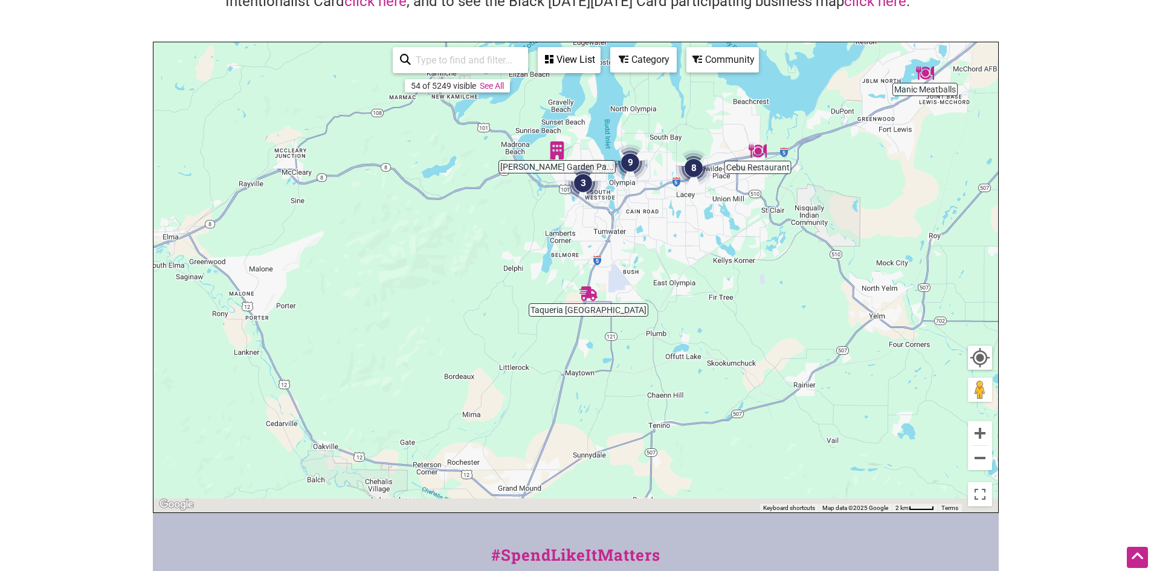
drag, startPoint x: 770, startPoint y: 431, endPoint x: 776, endPoint y: 340, distance: 91.4
click at [776, 340] on div "To navigate, press the arrow keys." at bounding box center [575, 277] width 845 height 470
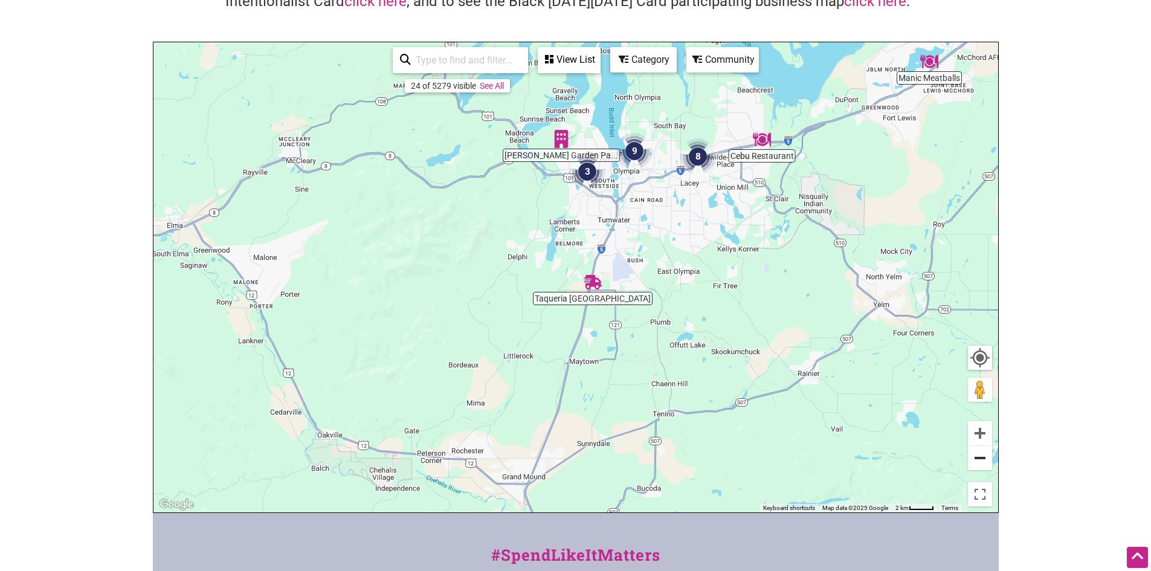
click at [982, 461] on button "Zoom out" at bounding box center [980, 458] width 24 height 24
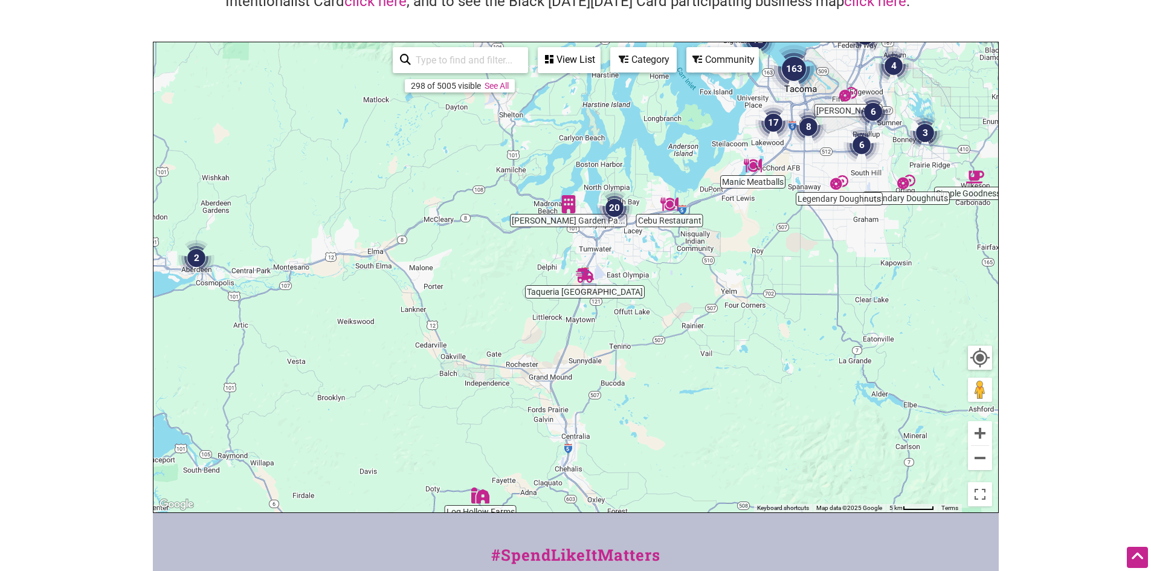
click at [620, 199] on img "20" at bounding box center [615, 208] width 46 height 46
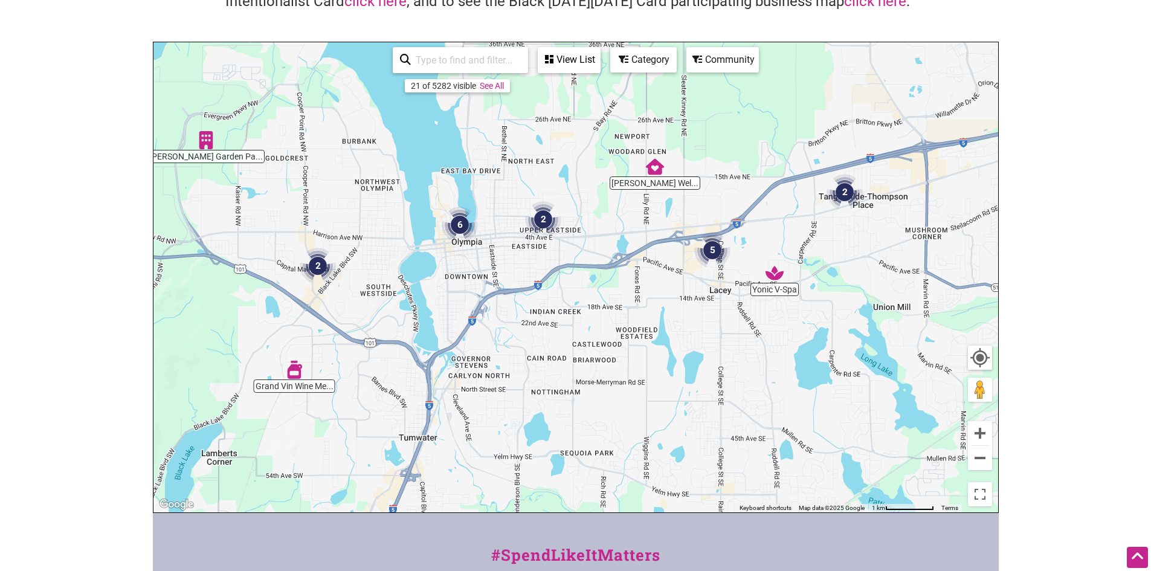
click at [455, 224] on img "6" at bounding box center [460, 225] width 46 height 46
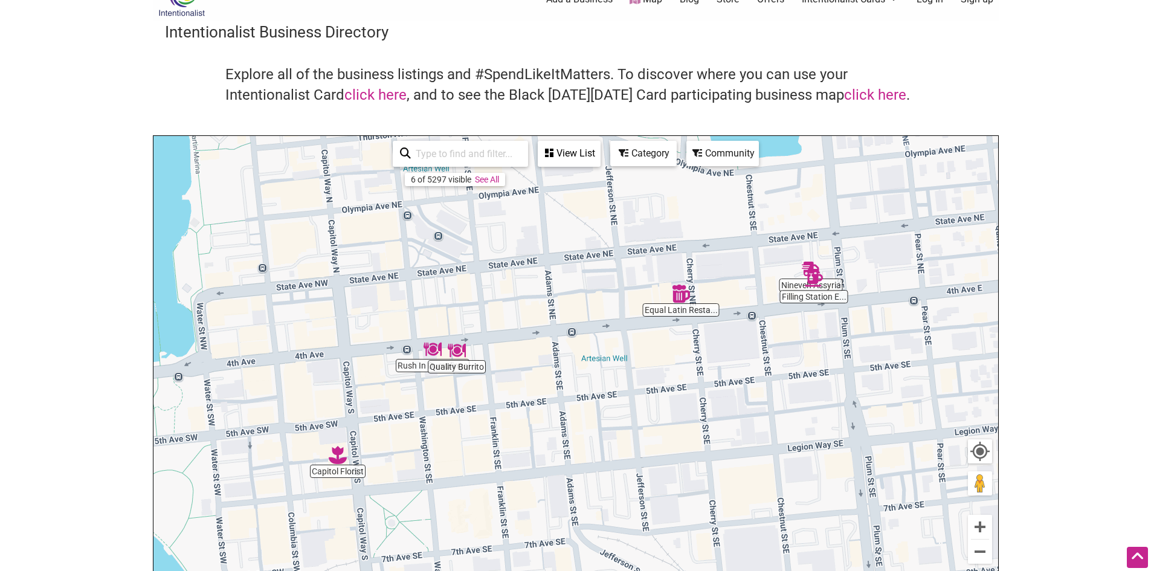
scroll to position [0, 0]
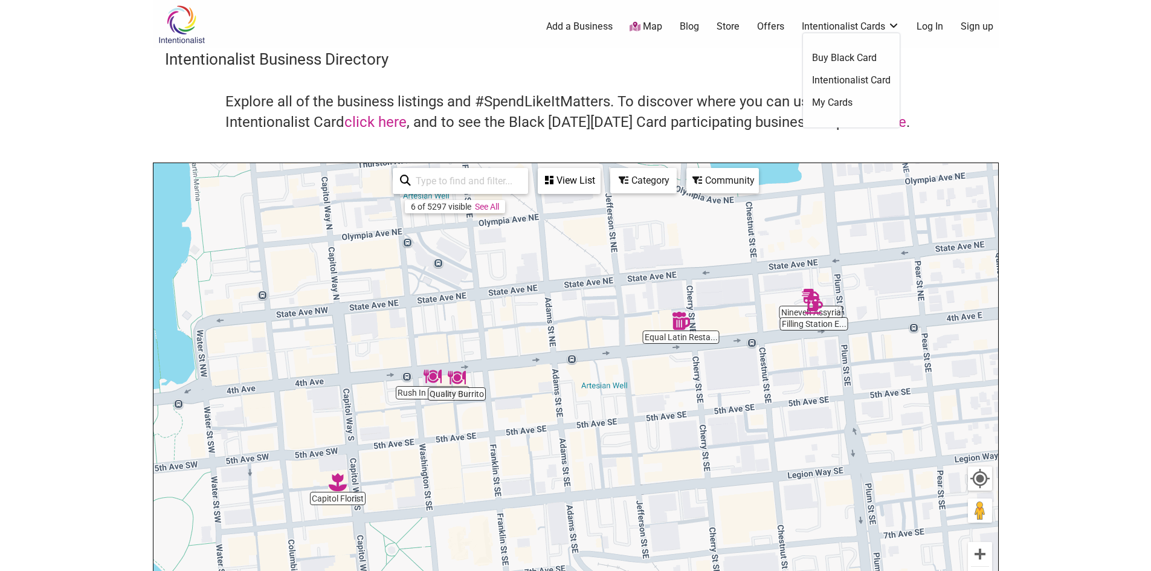
click at [868, 79] on link "Intentionalist Card" at bounding box center [851, 80] width 79 height 13
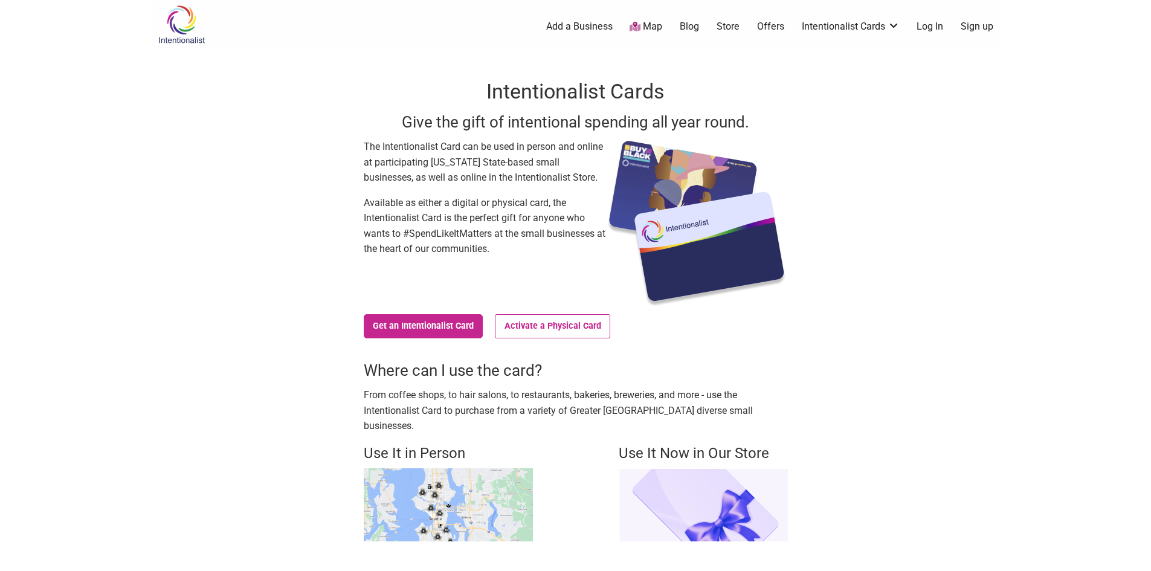
click at [641, 21] on link "Map" at bounding box center [646, 27] width 33 height 14
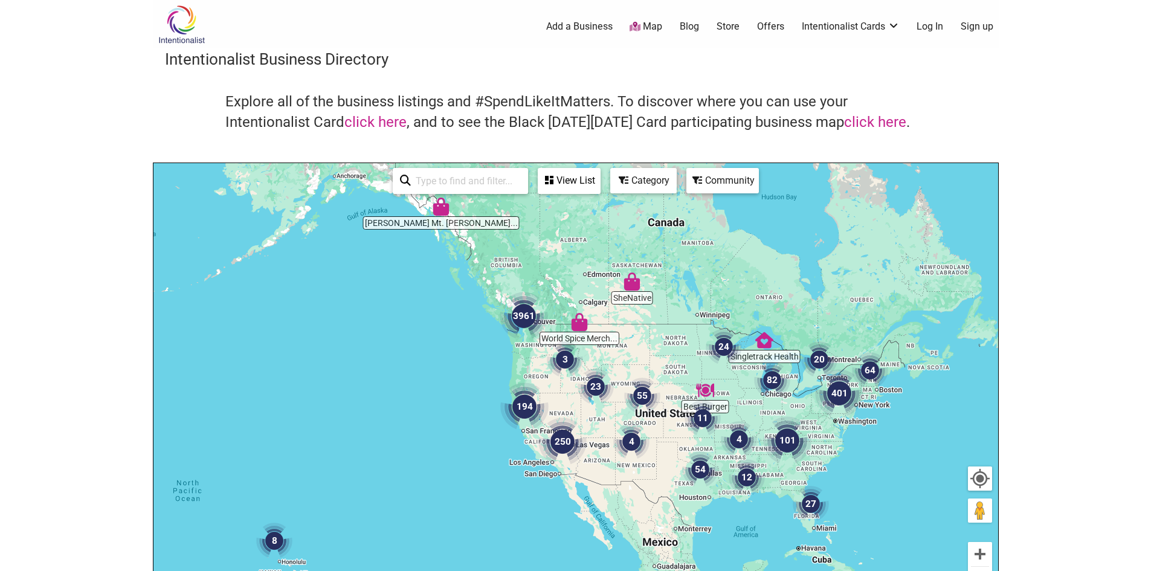
click at [520, 316] on img "3961" at bounding box center [524, 316] width 58 height 58
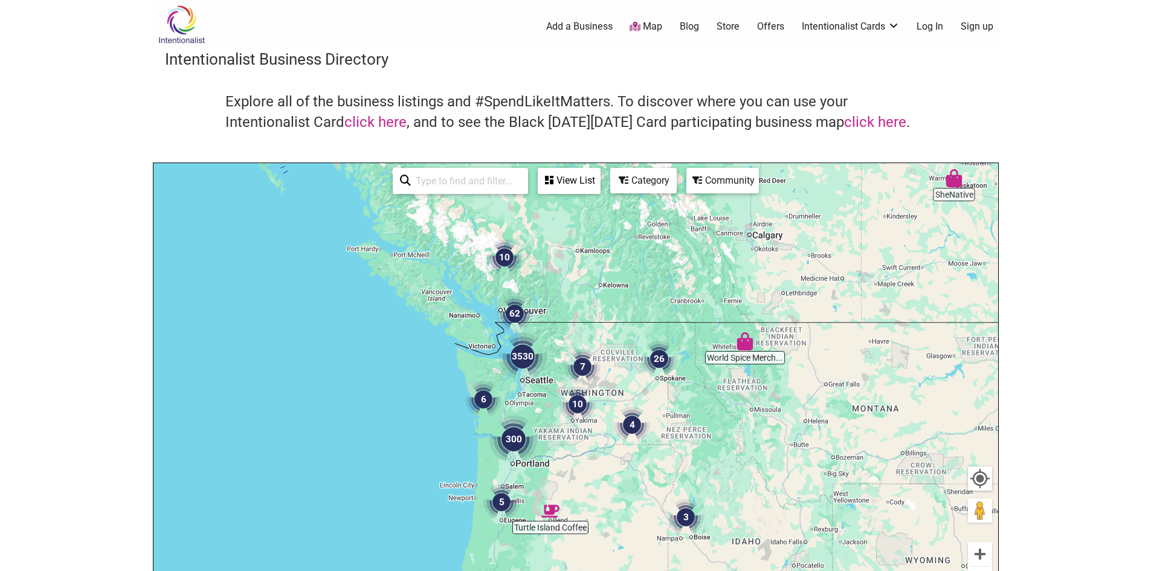
click at [523, 357] on img "3530" at bounding box center [523, 357] width 58 height 58
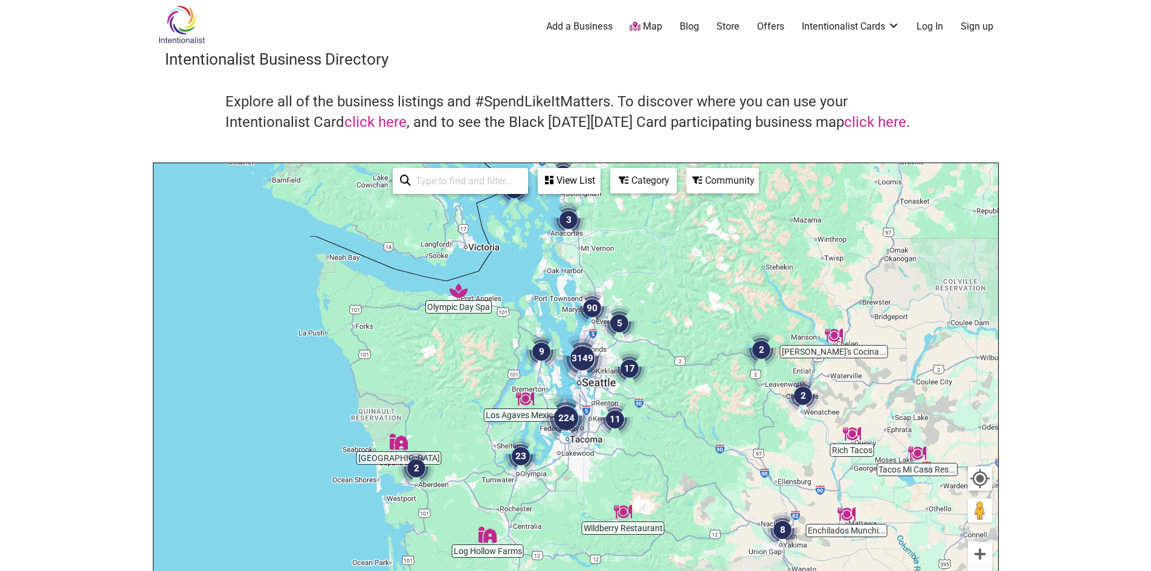
click at [522, 452] on img "23" at bounding box center [521, 456] width 46 height 46
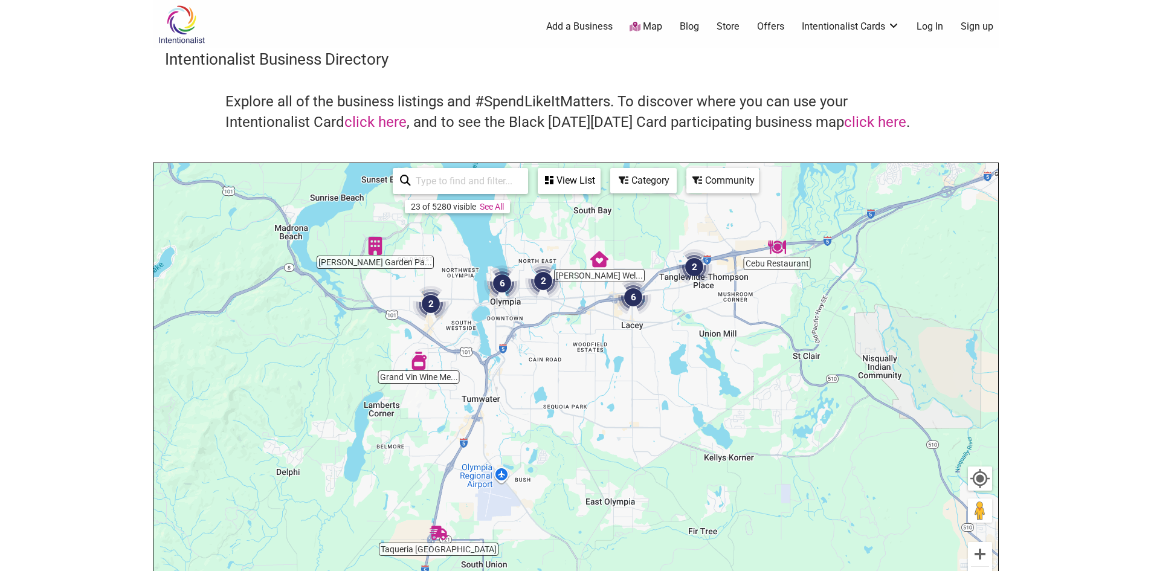
click at [544, 285] on img "2" at bounding box center [543, 281] width 46 height 46
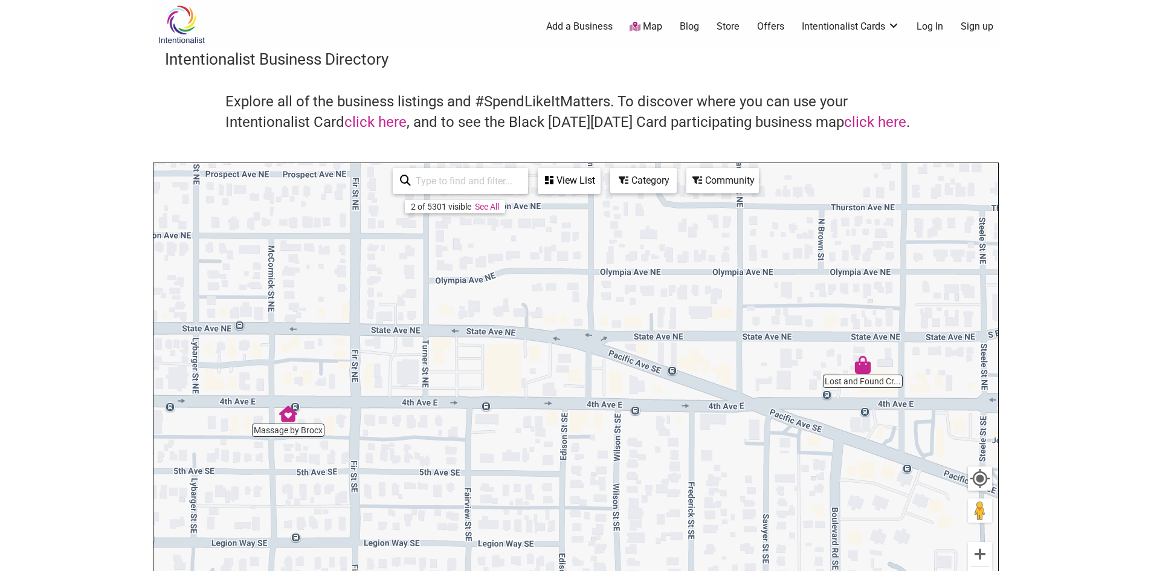
click at [877, 366] on div "To navigate, press the arrow keys." at bounding box center [575, 398] width 845 height 470
click at [866, 369] on img "Lost and Found Crafts" at bounding box center [863, 365] width 28 height 28
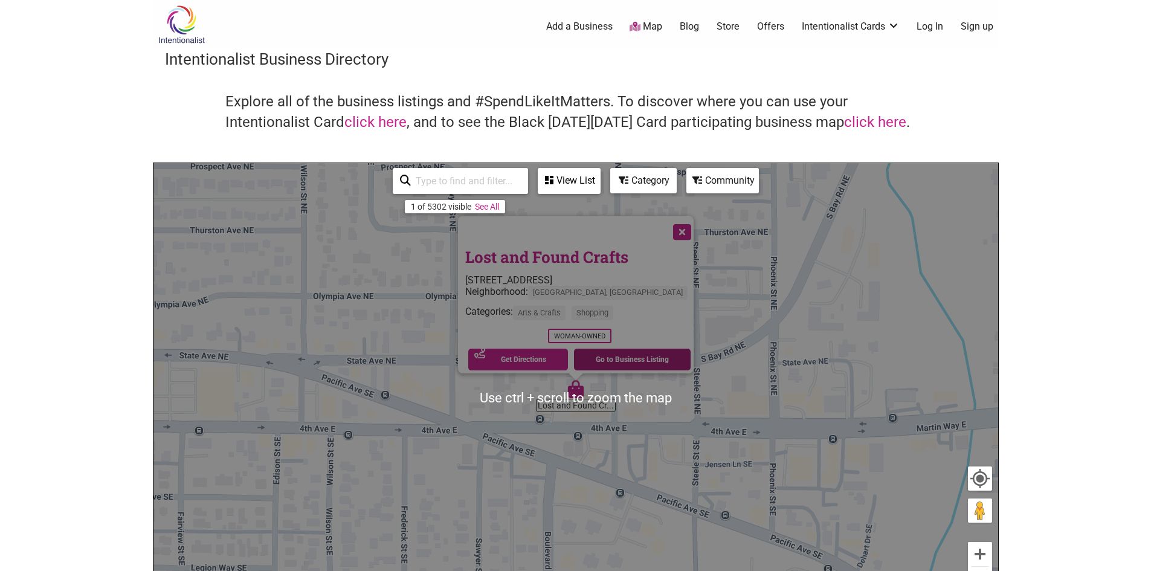
click at [643, 355] on link "Go to Business Listing" at bounding box center [632, 360] width 117 height 22
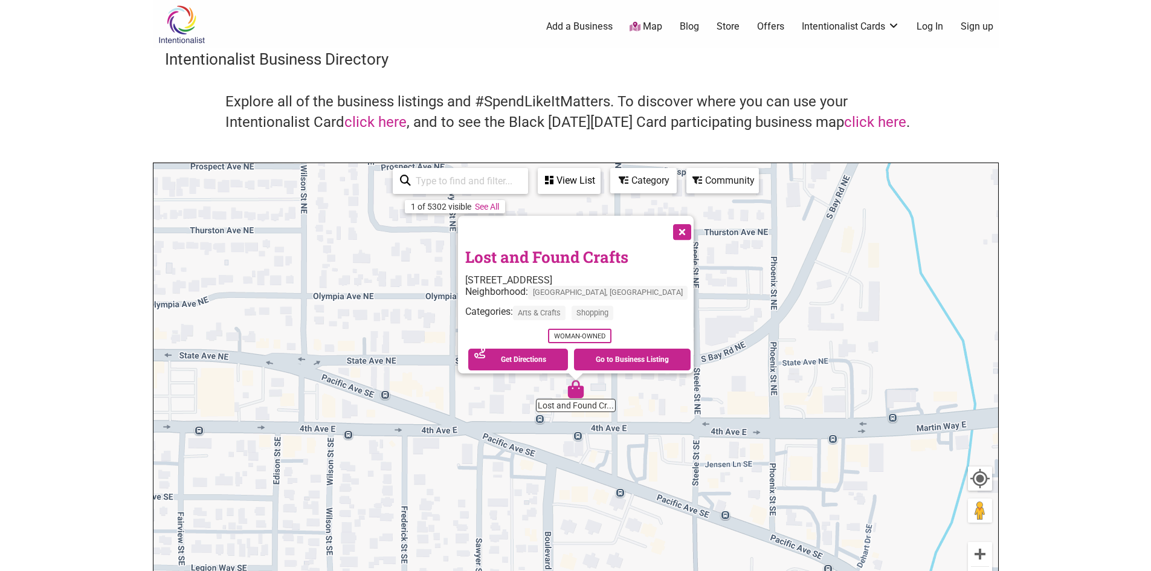
click at [668, 222] on button "Close" at bounding box center [681, 231] width 30 height 30
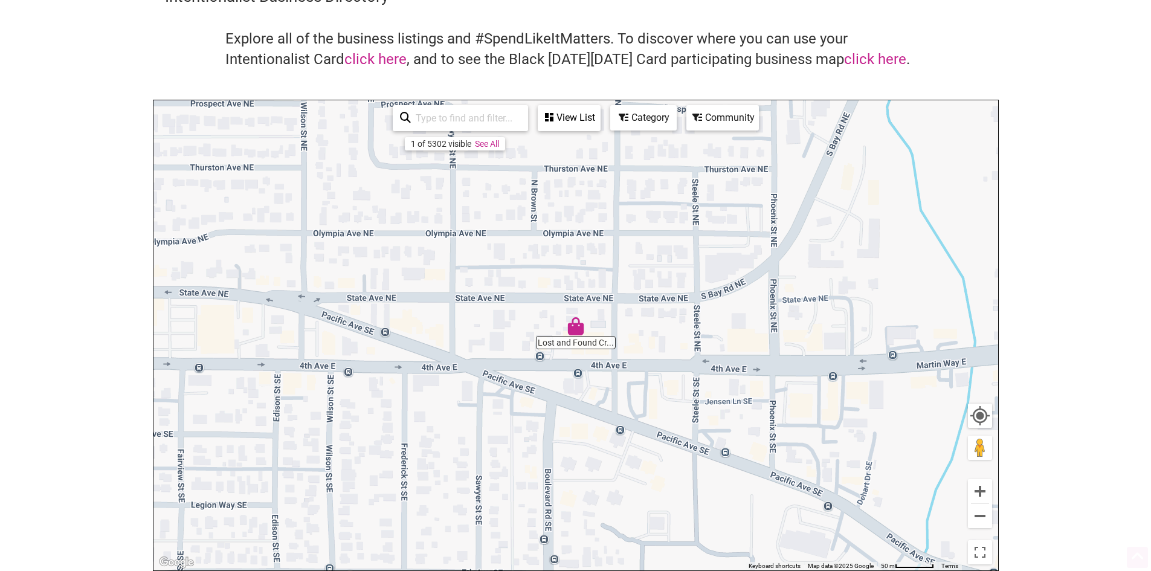
scroll to position [121, 0]
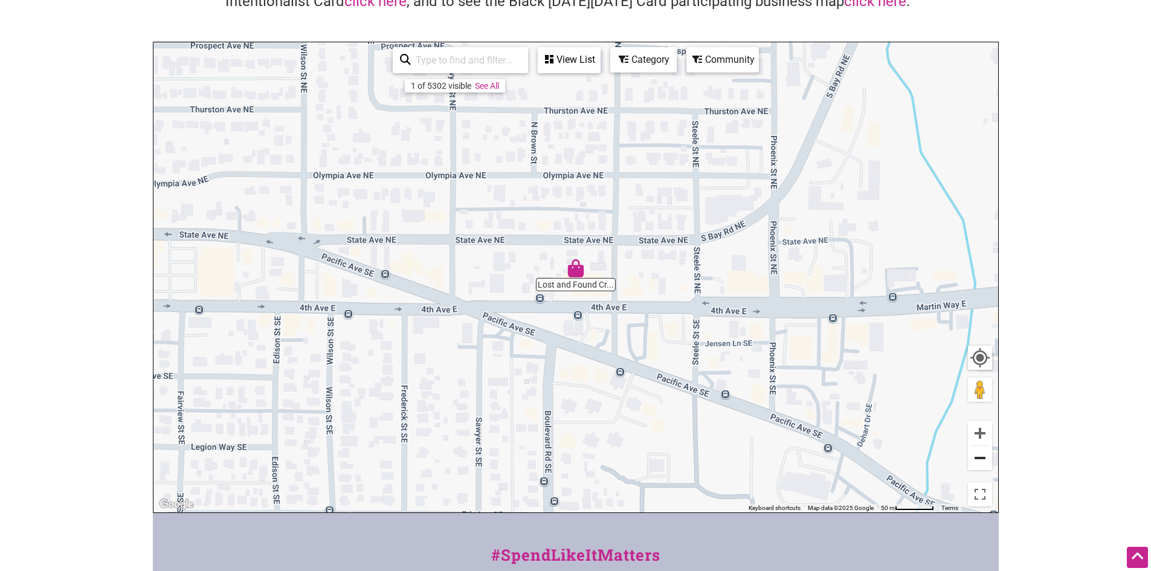
click at [983, 468] on button "Zoom out" at bounding box center [980, 458] width 24 height 24
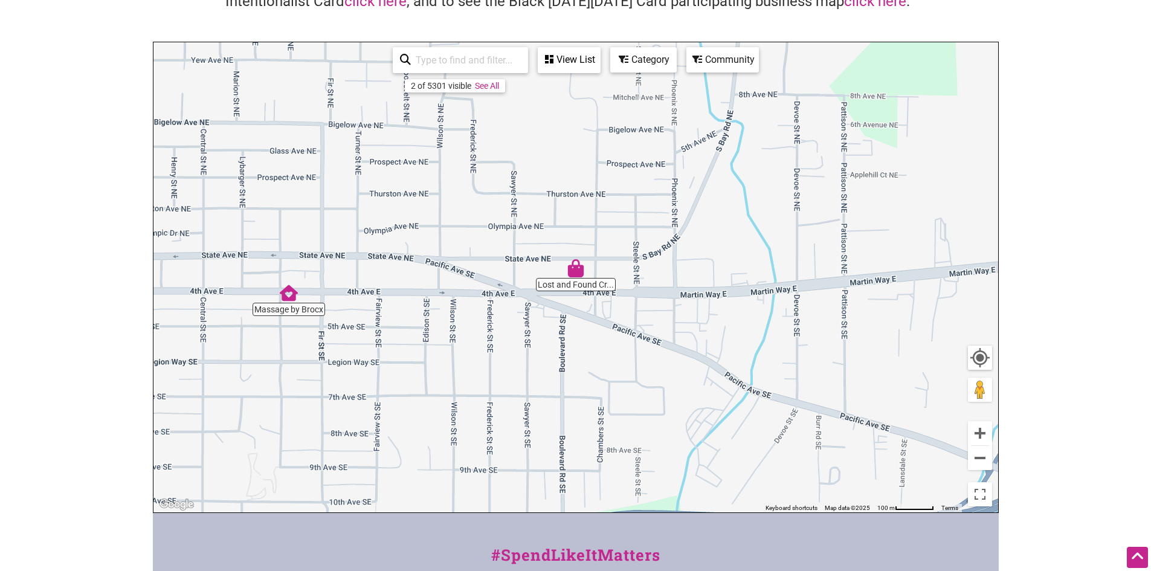
click at [303, 302] on div "To navigate, press the arrow keys." at bounding box center [575, 277] width 845 height 470
click at [293, 298] on img "Massage by Brocx" at bounding box center [289, 293] width 28 height 28
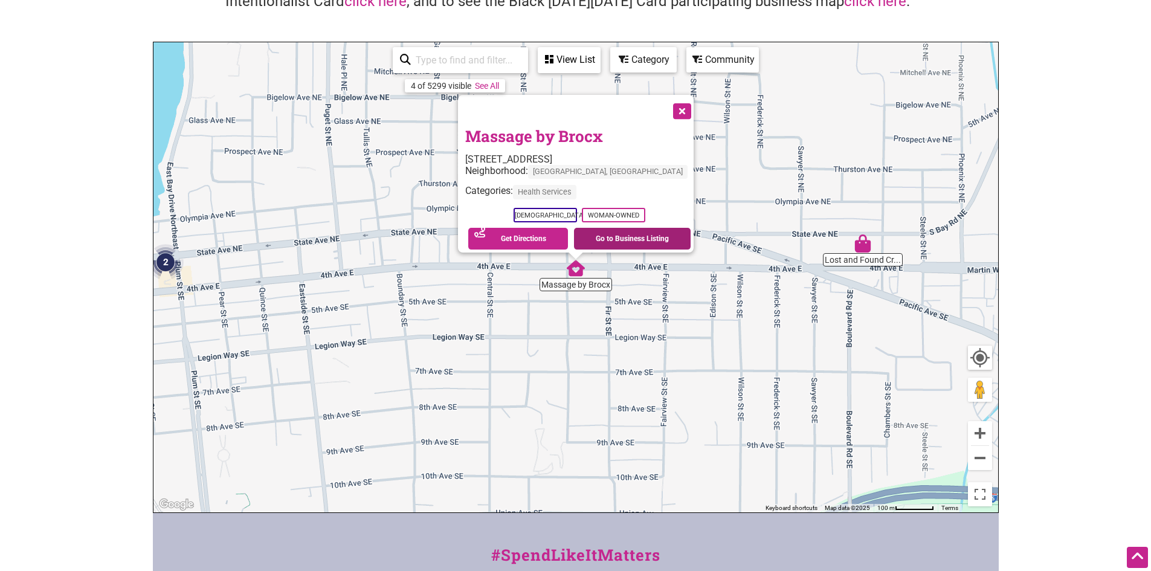
click at [603, 239] on link "Go to Business Listing" at bounding box center [632, 239] width 117 height 22
click at [163, 263] on img "2" at bounding box center [166, 262] width 46 height 46
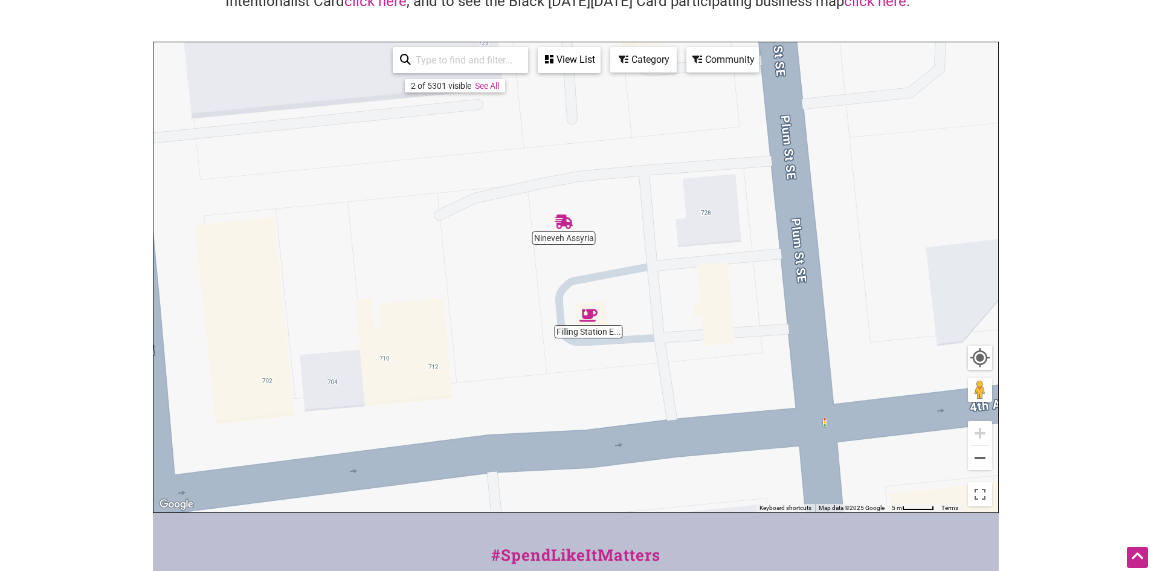
click at [582, 320] on img "Filling Station Espresso" at bounding box center [589, 316] width 28 height 28
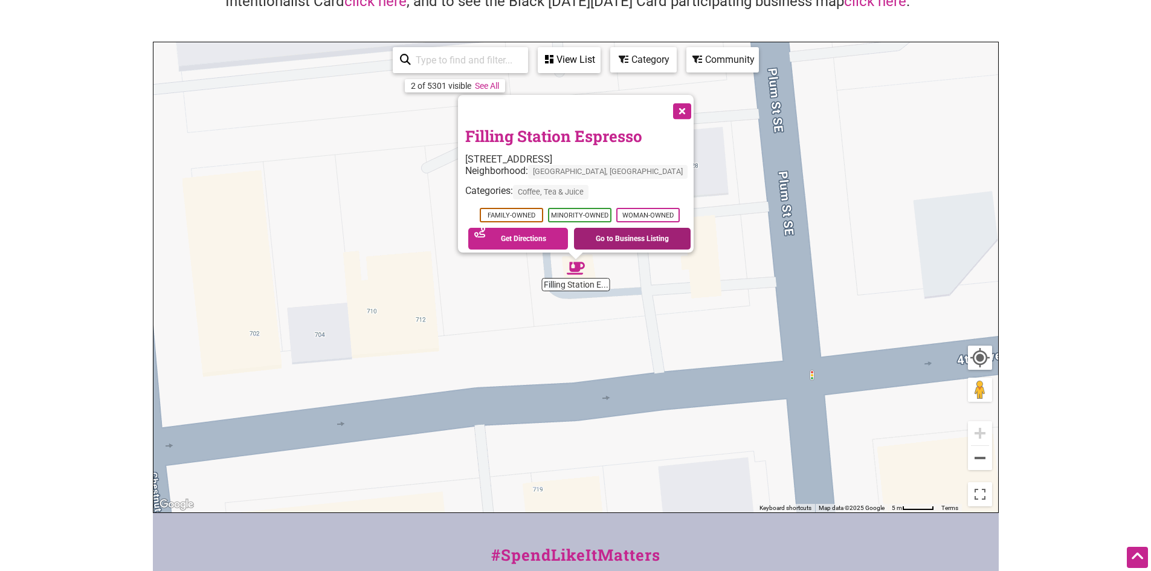
click at [633, 230] on link "Go to Business Listing" at bounding box center [632, 239] width 117 height 22
click at [989, 465] on button "Zoom out" at bounding box center [980, 458] width 24 height 24
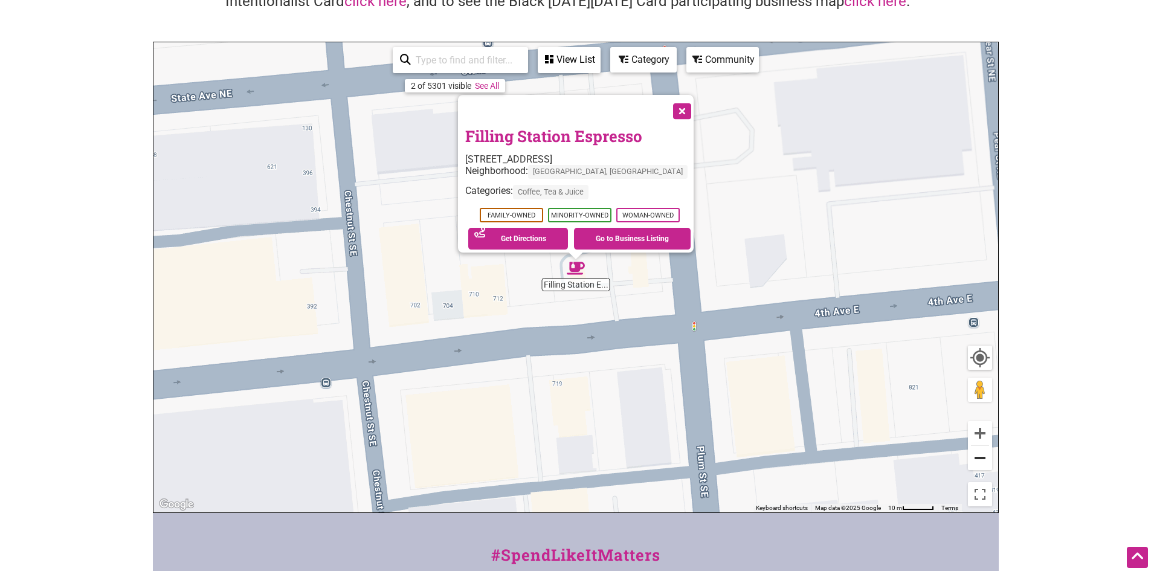
click at [984, 456] on button "Zoom out" at bounding box center [980, 458] width 24 height 24
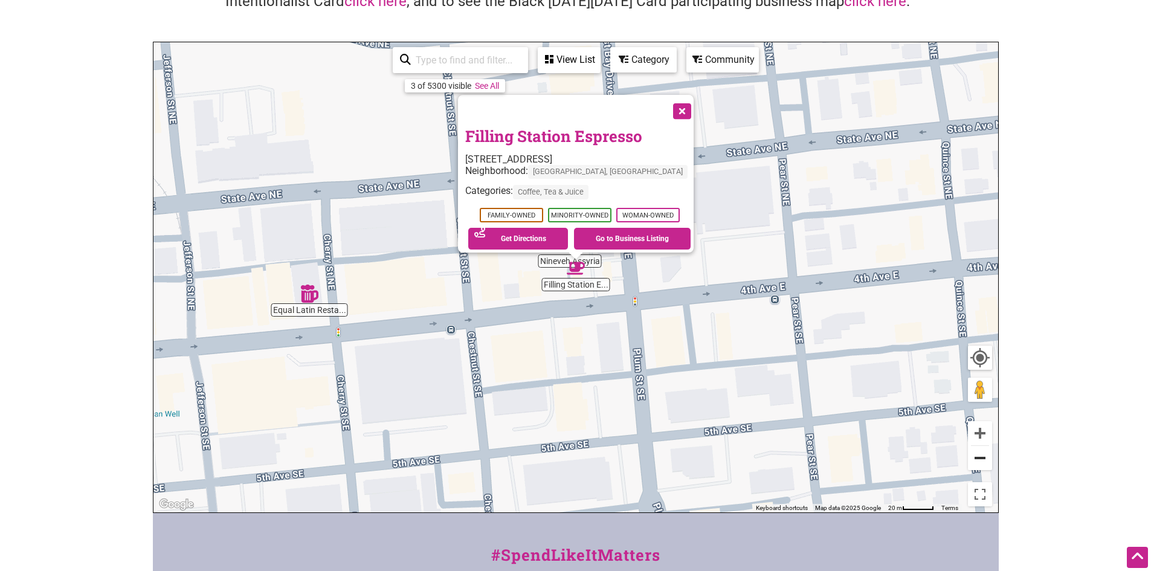
click at [984, 456] on button "Zoom out" at bounding box center [980, 458] width 24 height 24
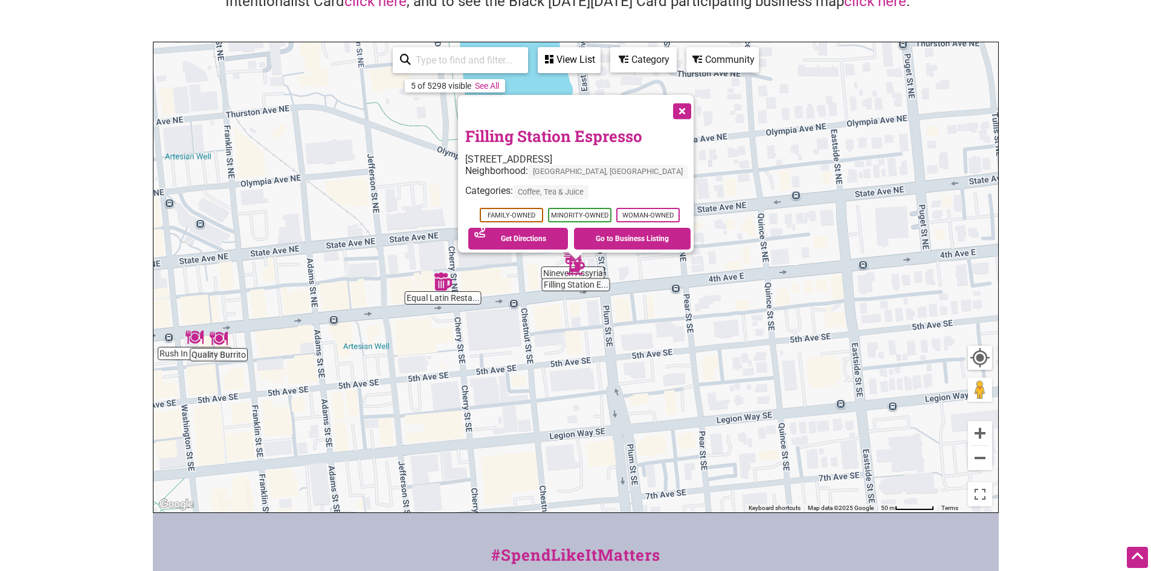
click at [190, 338] on img "Rush In Dumplings" at bounding box center [195, 337] width 28 height 28
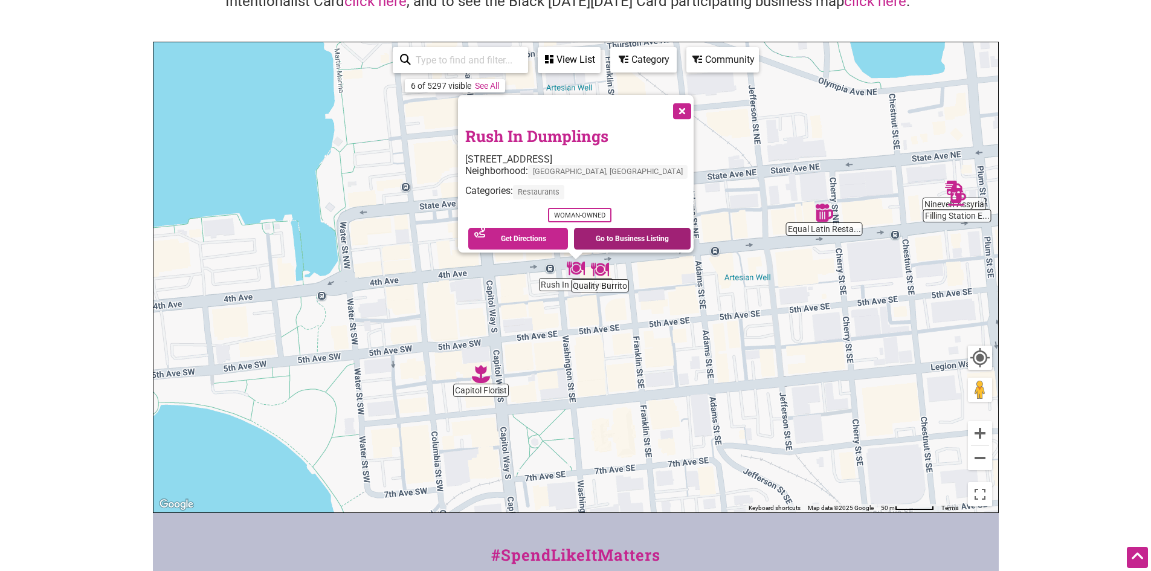
click at [606, 228] on link "Go to Business Listing" at bounding box center [632, 239] width 117 height 22
click at [491, 373] on img "Capitol Florist" at bounding box center [481, 374] width 28 height 28
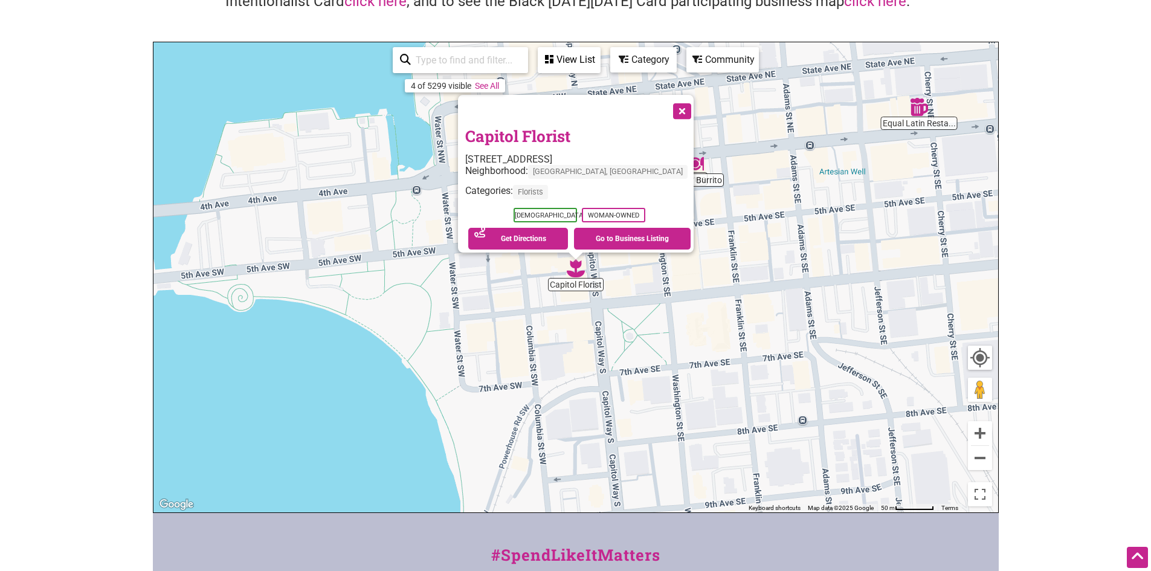
click at [592, 65] on div "View List" at bounding box center [569, 59] width 60 height 23
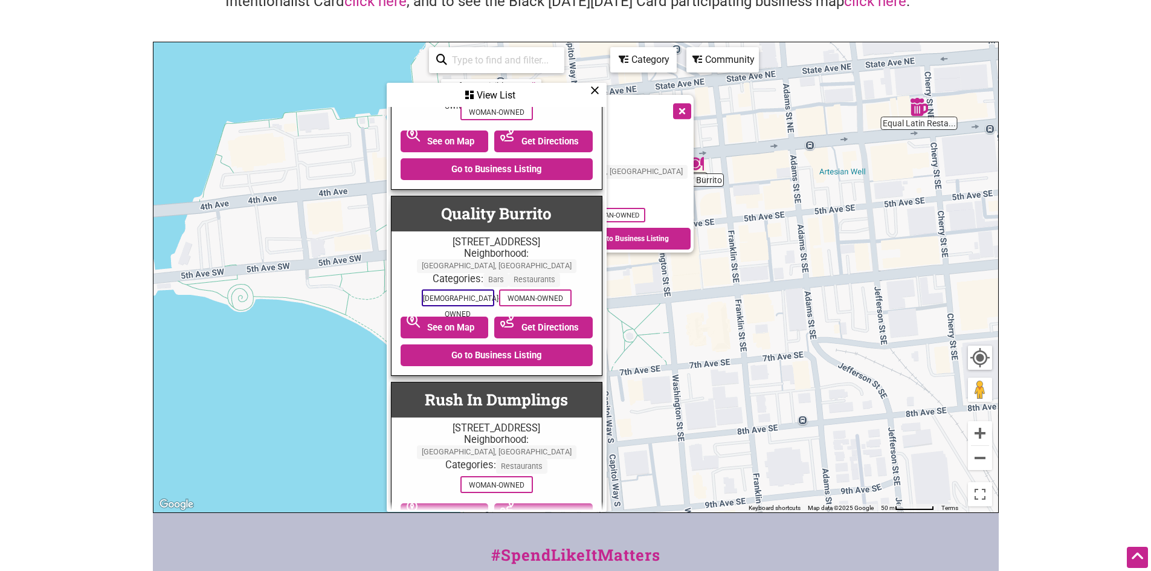
scroll to position [352, 0]
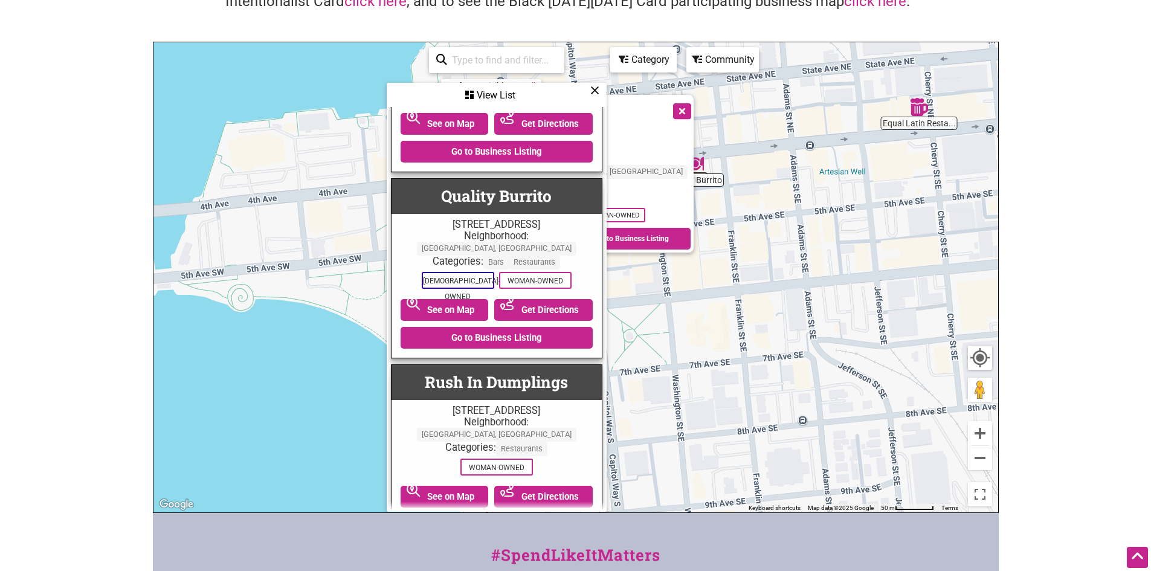
click at [492, 94] on div "View List" at bounding box center [497, 95] width 218 height 23
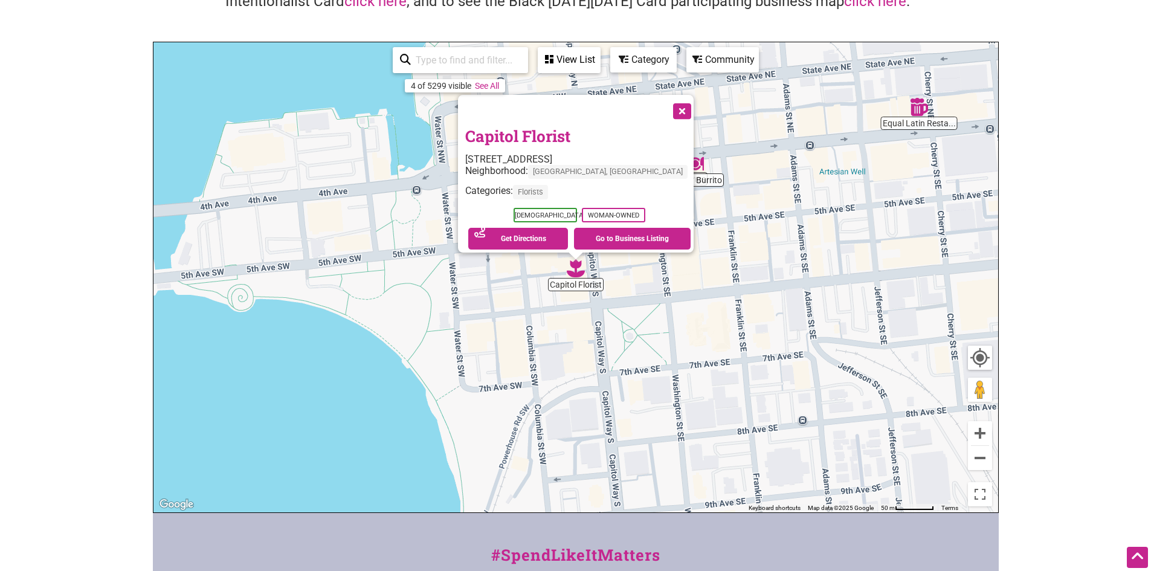
click at [642, 62] on div "Category" at bounding box center [644, 59] width 64 height 23
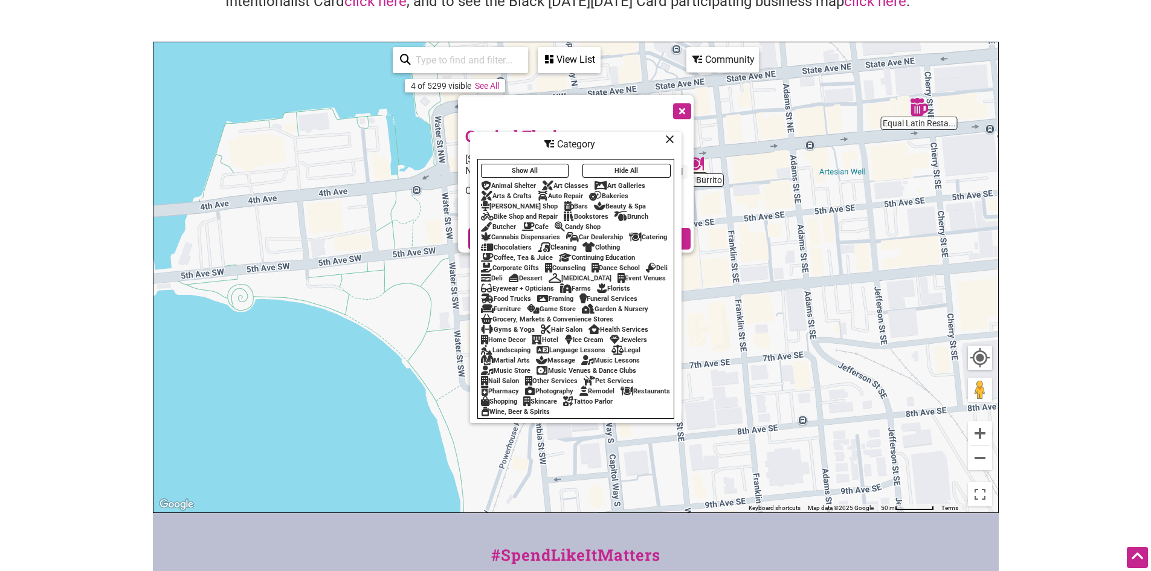
click at [717, 59] on div "Community" at bounding box center [723, 59] width 70 height 23
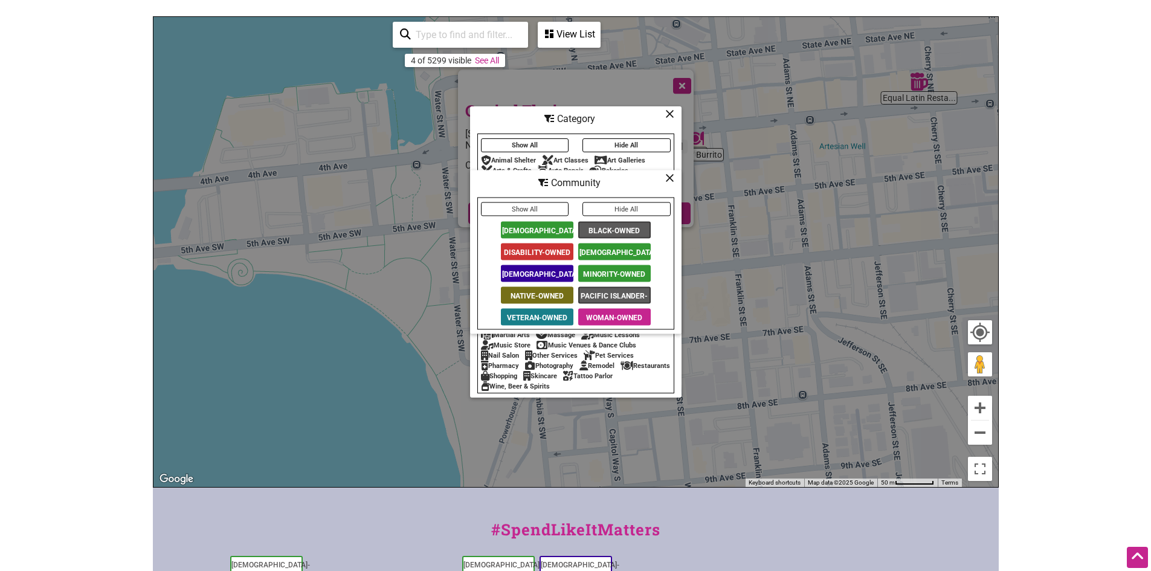
scroll to position [109, 0]
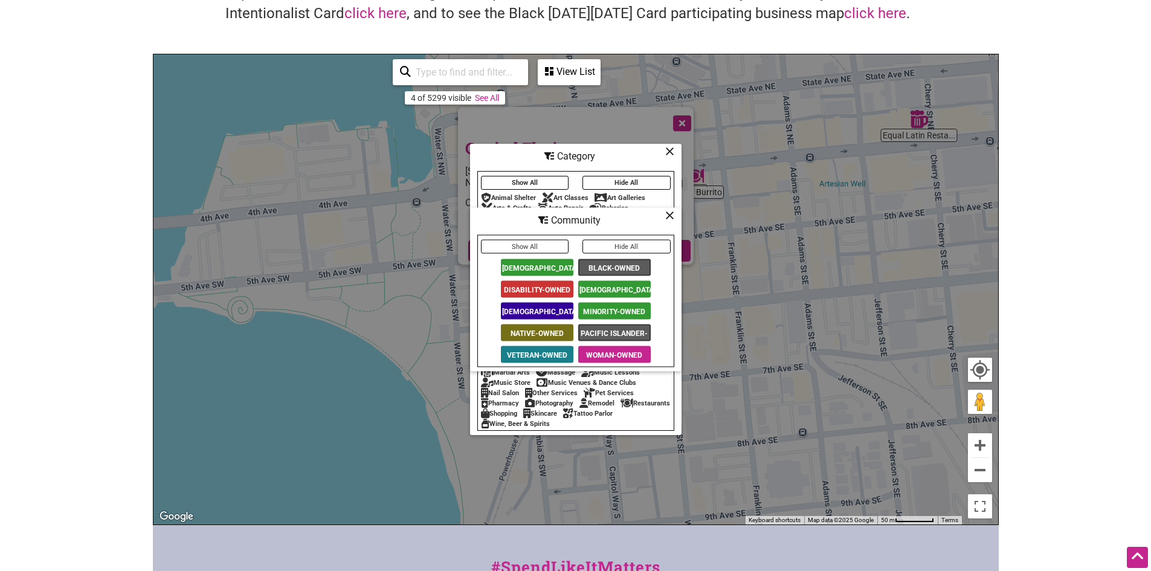
click at [668, 216] on icon at bounding box center [669, 215] width 9 height 1
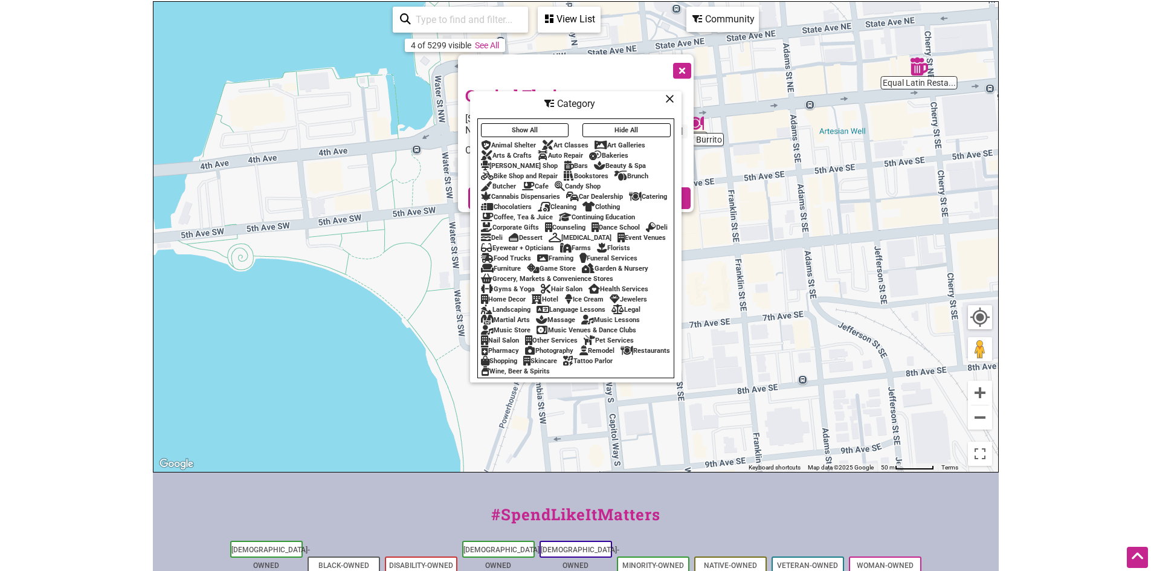
scroll to position [230, 0]
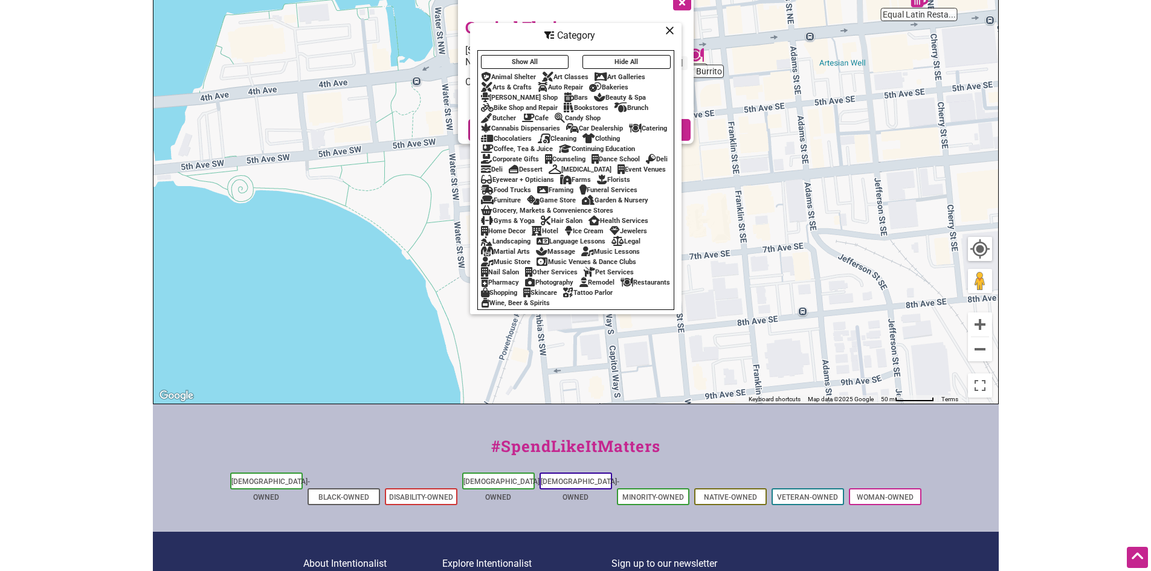
click at [665, 30] on icon at bounding box center [669, 30] width 9 height 1
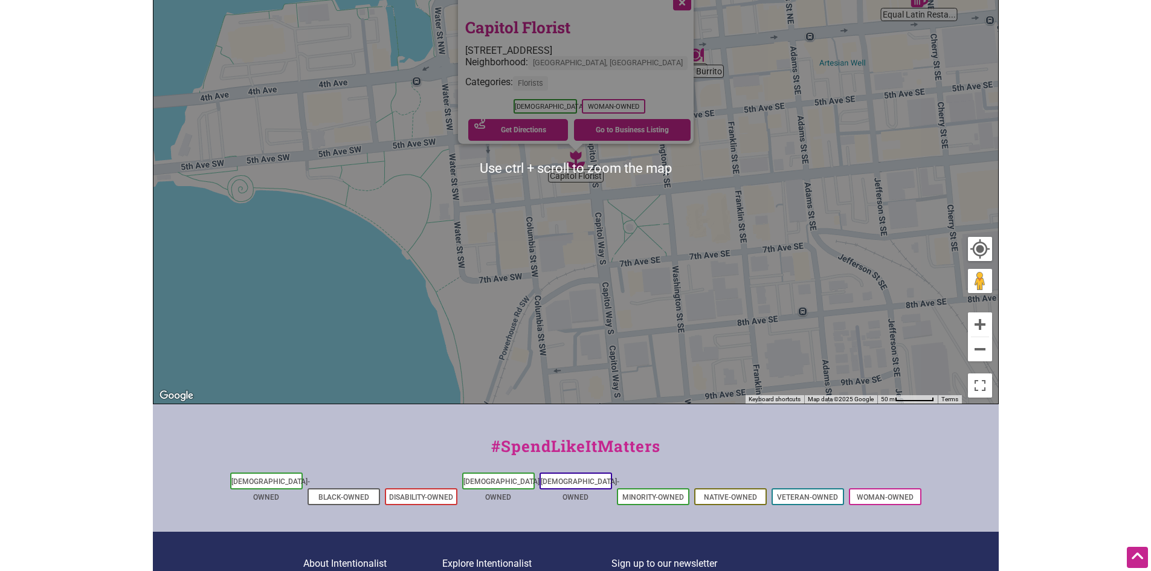
scroll to position [48, 0]
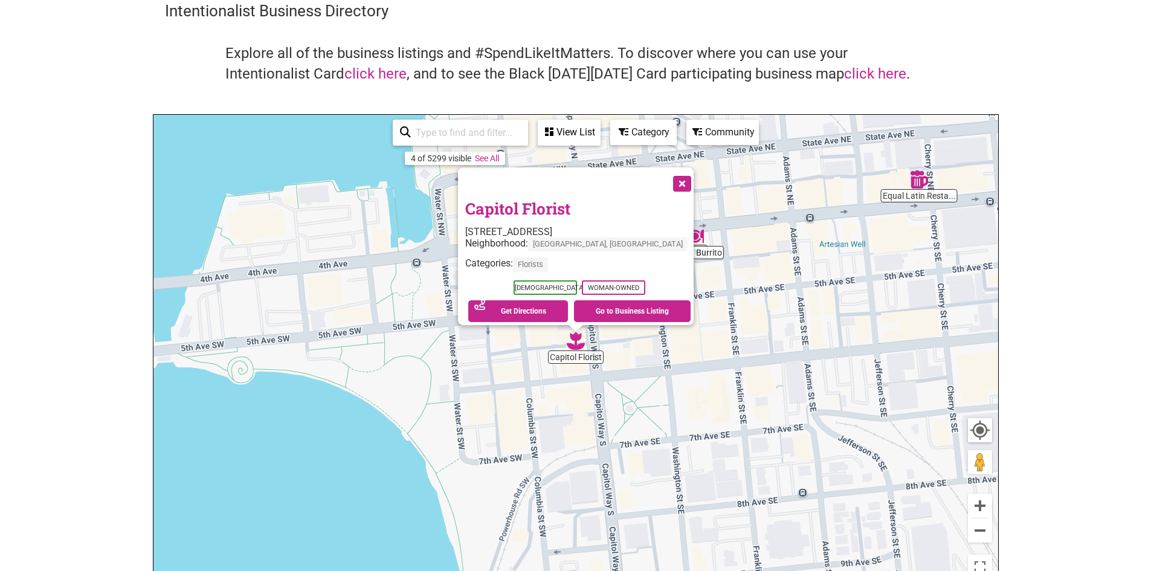
click at [477, 156] on link "See All" at bounding box center [487, 158] width 24 height 10
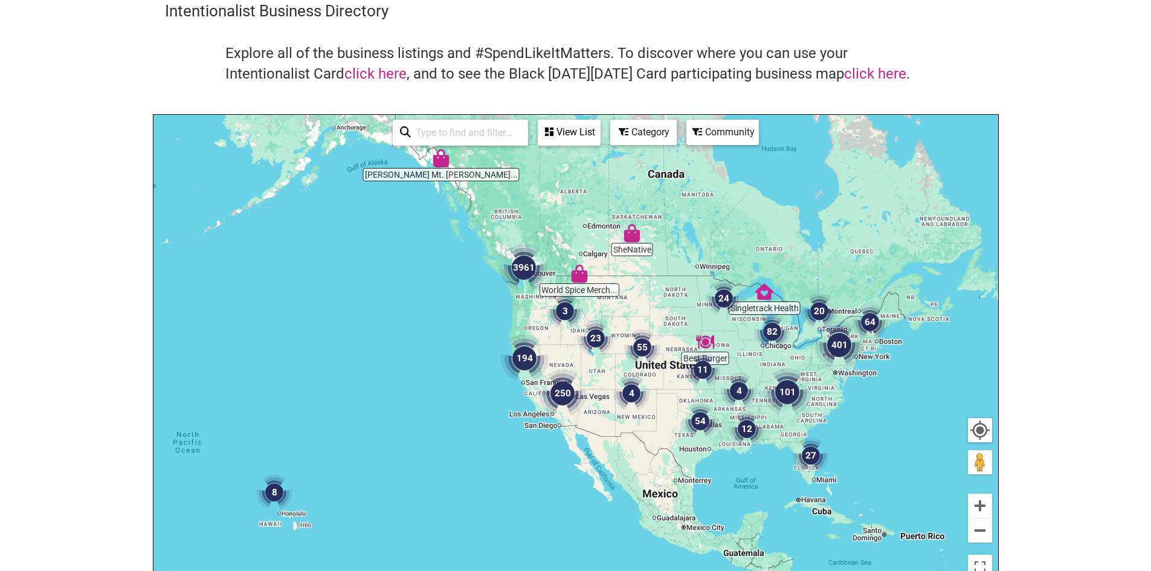
click at [517, 270] on img "3961" at bounding box center [524, 268] width 58 height 58
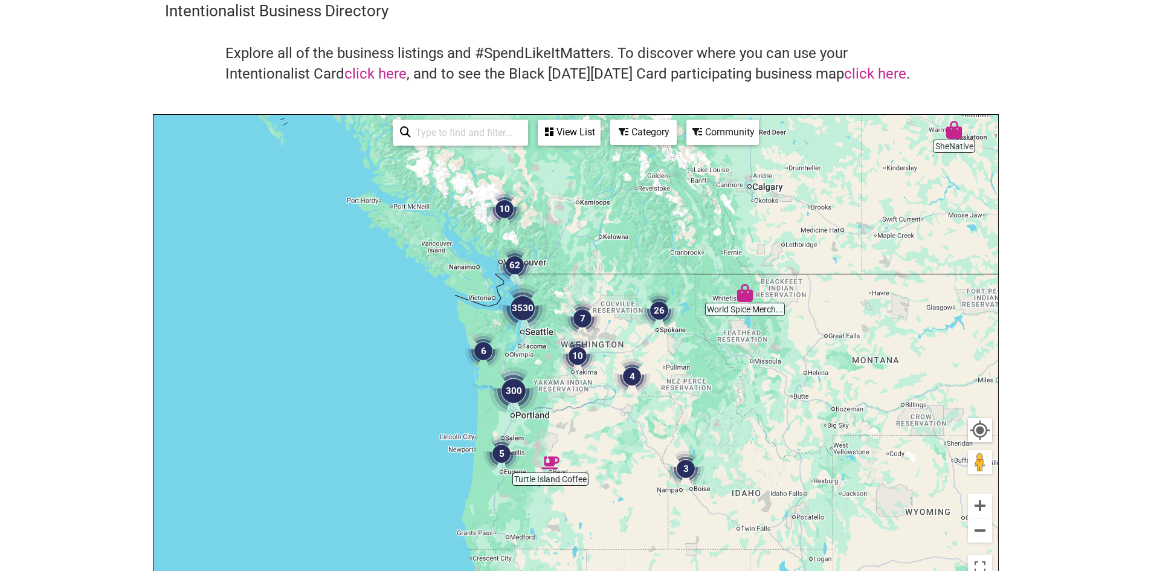
click at [528, 302] on img "3530" at bounding box center [523, 308] width 58 height 58
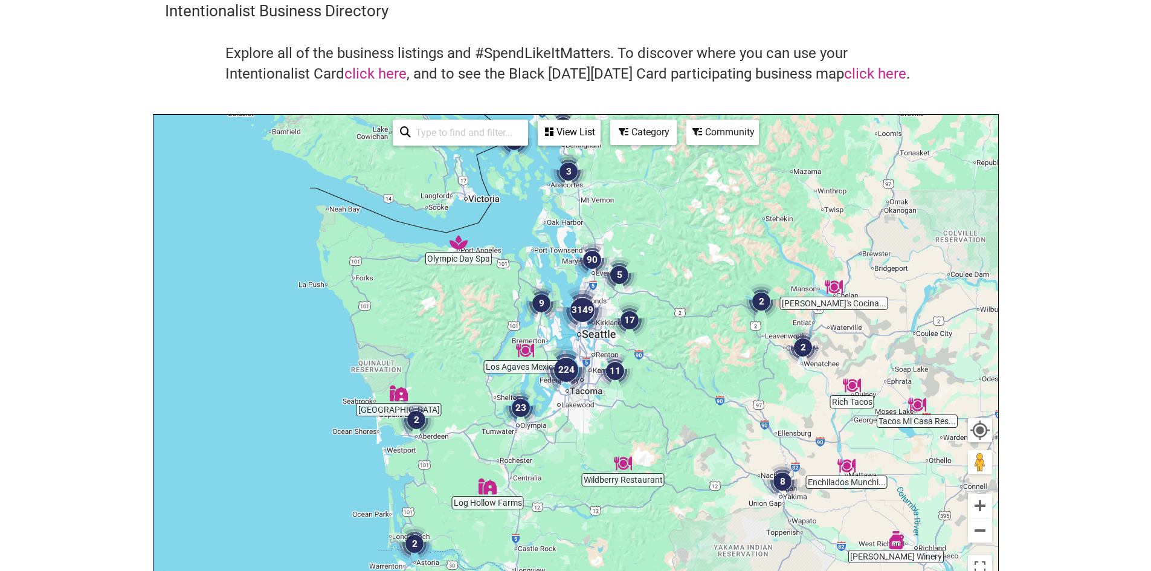
click at [593, 250] on img "90" at bounding box center [592, 260] width 46 height 46
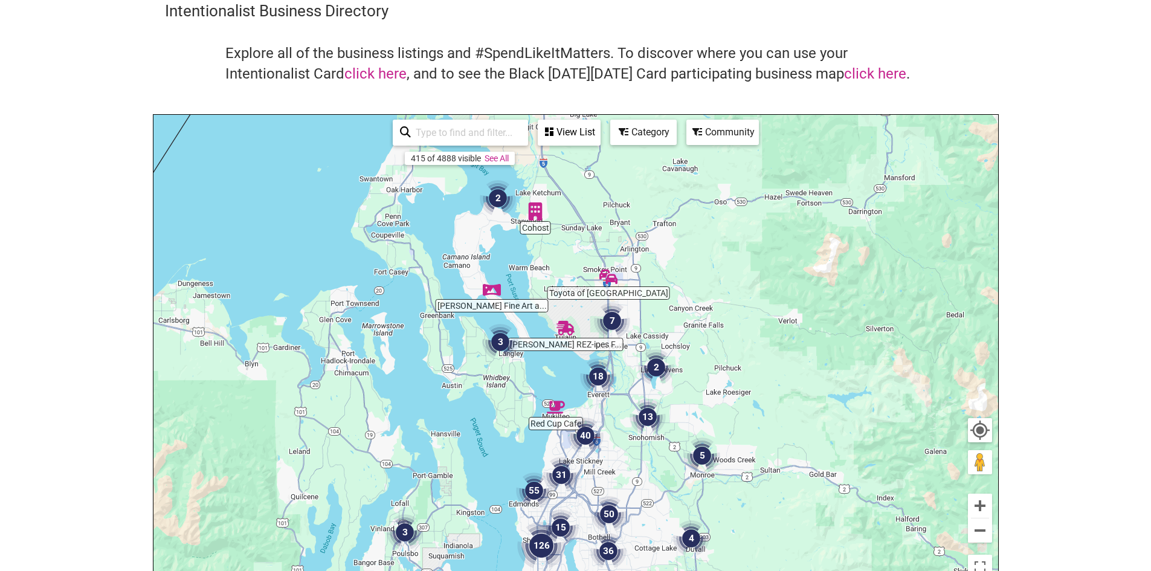
click at [595, 375] on img "18" at bounding box center [598, 377] width 46 height 46
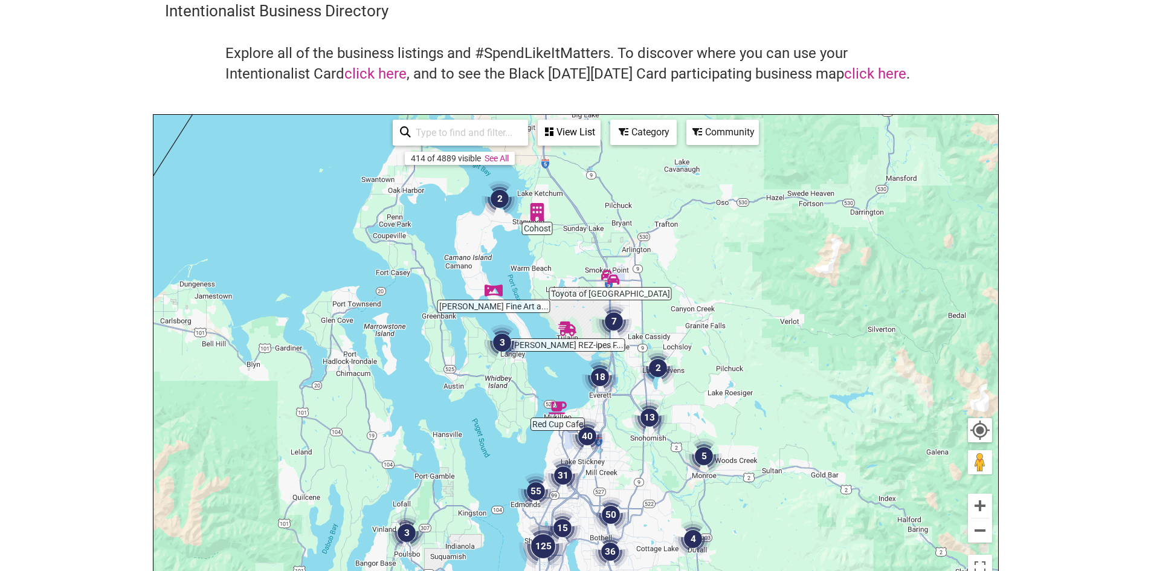
click at [603, 380] on img "18" at bounding box center [600, 377] width 46 height 46
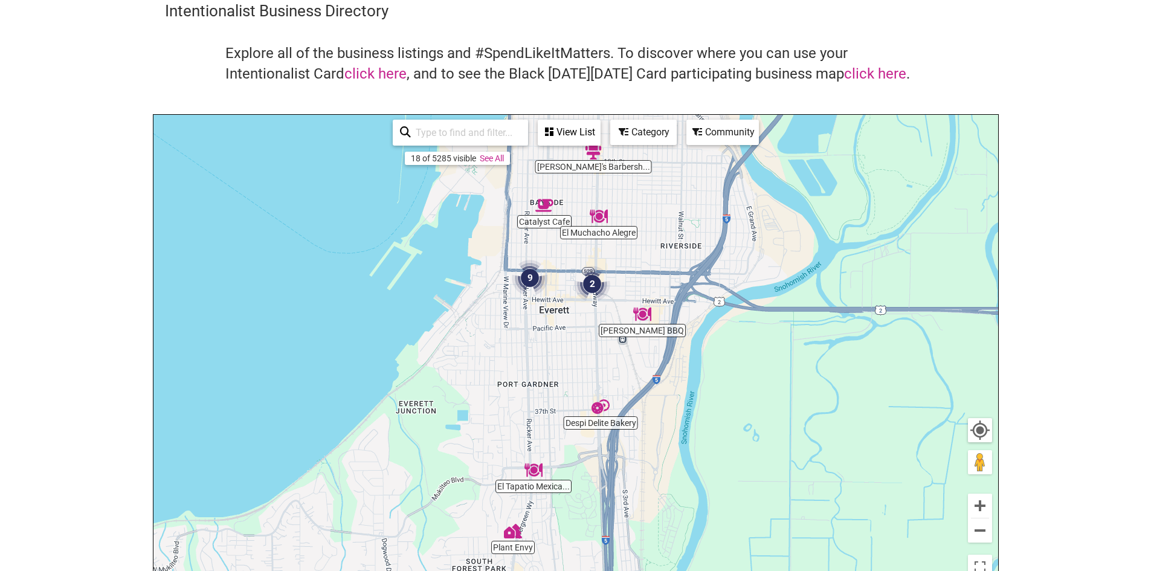
click at [607, 410] on img "Despi Delite Bakery" at bounding box center [601, 407] width 28 height 28
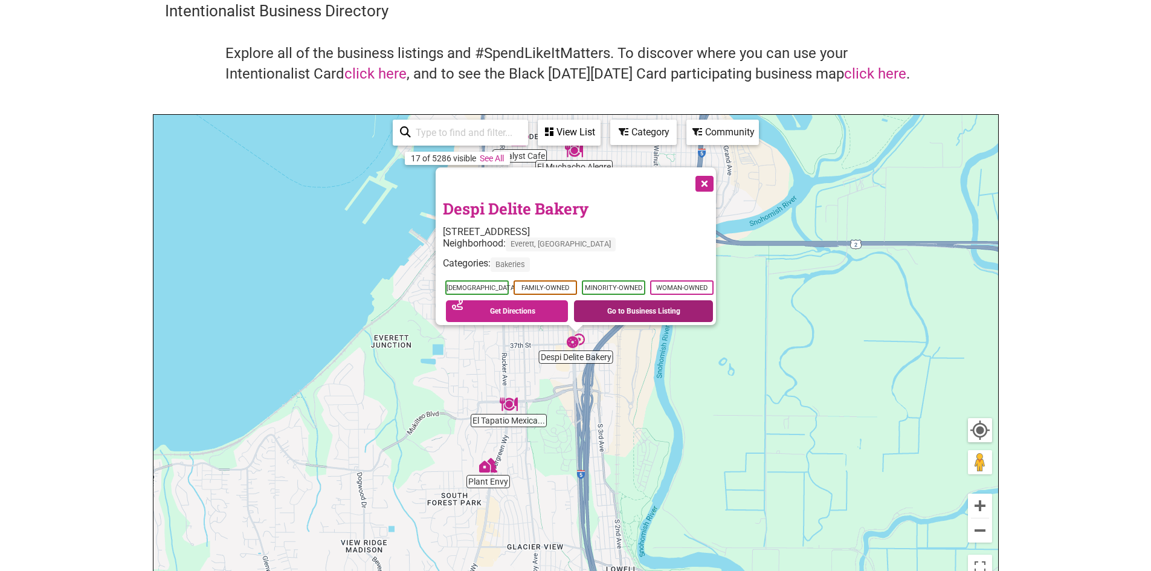
click at [623, 306] on link "Go to Business Listing" at bounding box center [643, 311] width 139 height 22
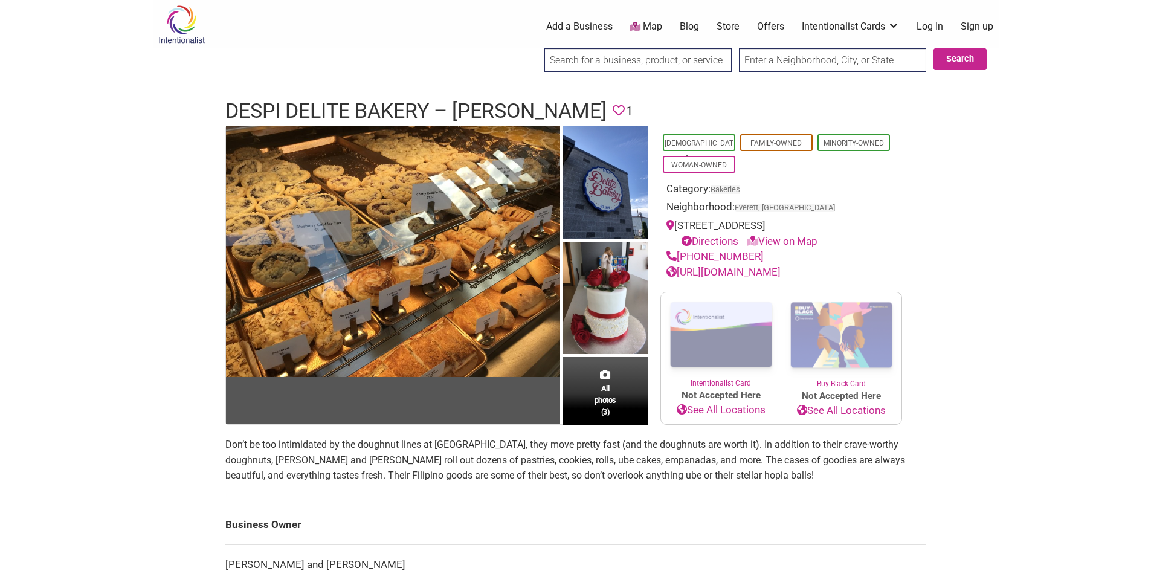
click at [740, 409] on link "See All Locations" at bounding box center [721, 410] width 120 height 16
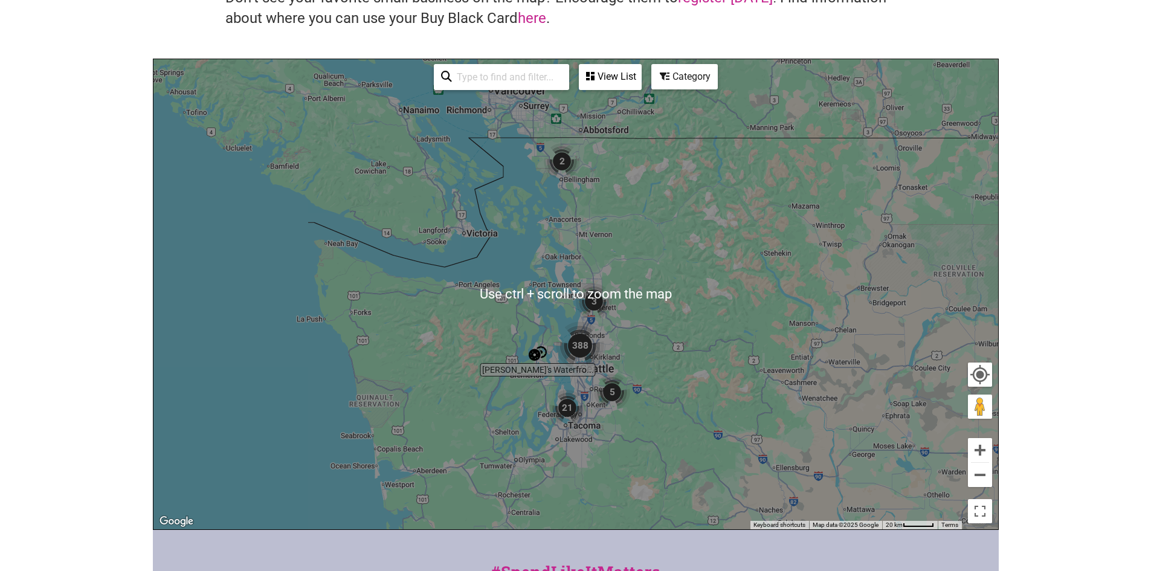
scroll to position [242, 0]
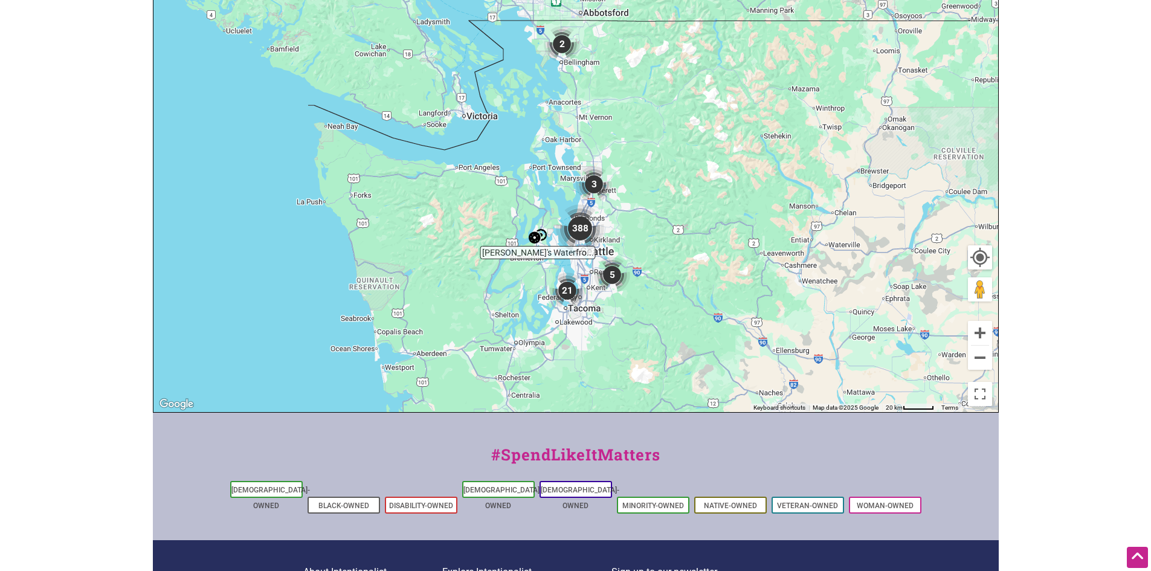
click at [564, 284] on img "21" at bounding box center [567, 291] width 46 height 46
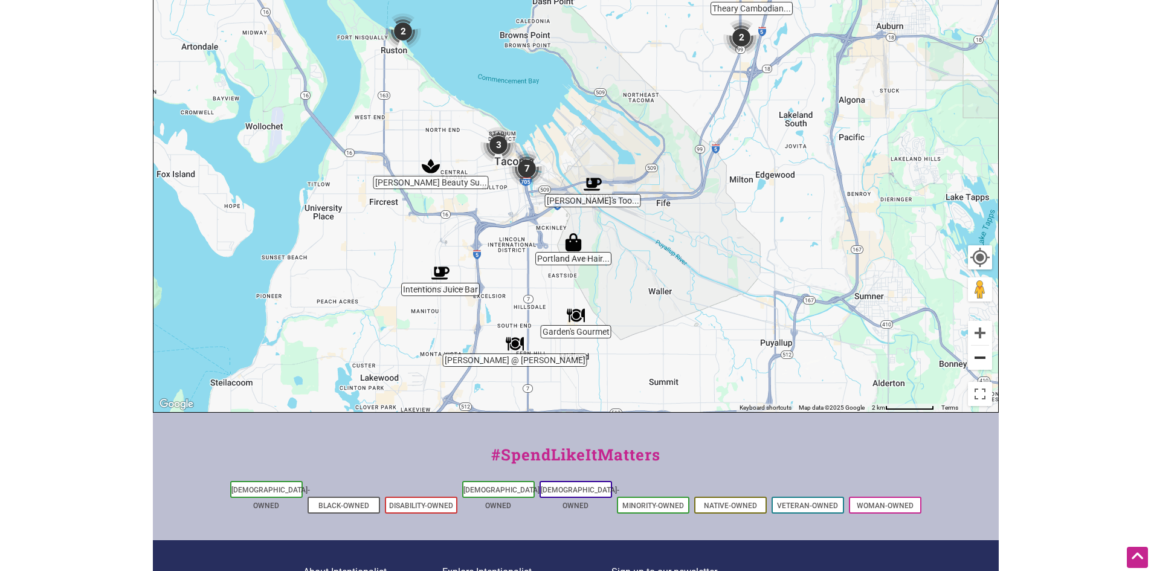
click at [989, 360] on button "Zoom out" at bounding box center [980, 358] width 24 height 24
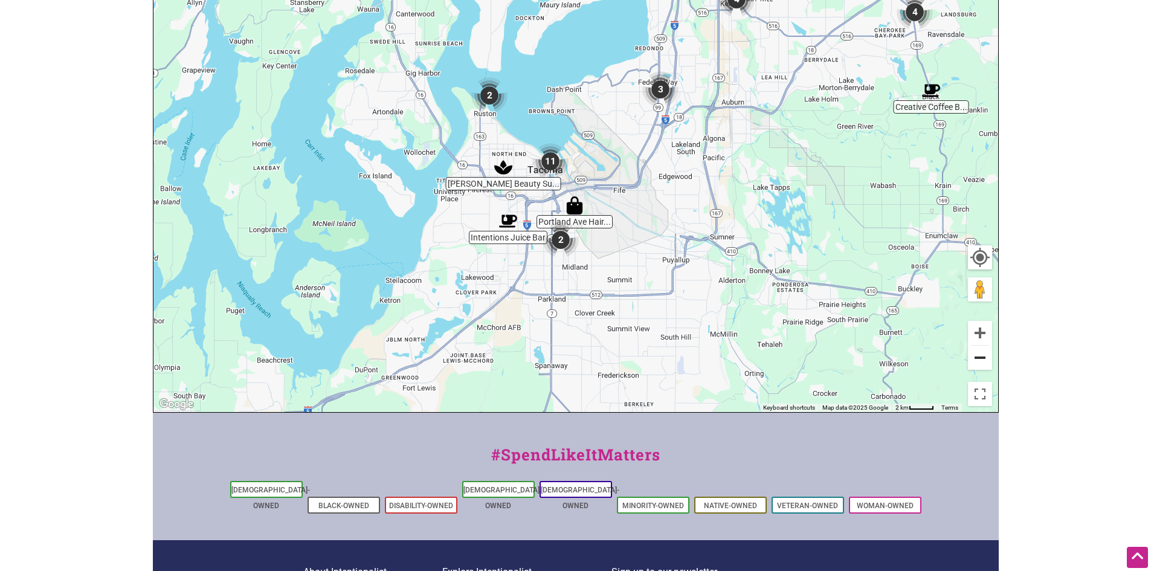
click at [989, 359] on button "Zoom out" at bounding box center [980, 358] width 24 height 24
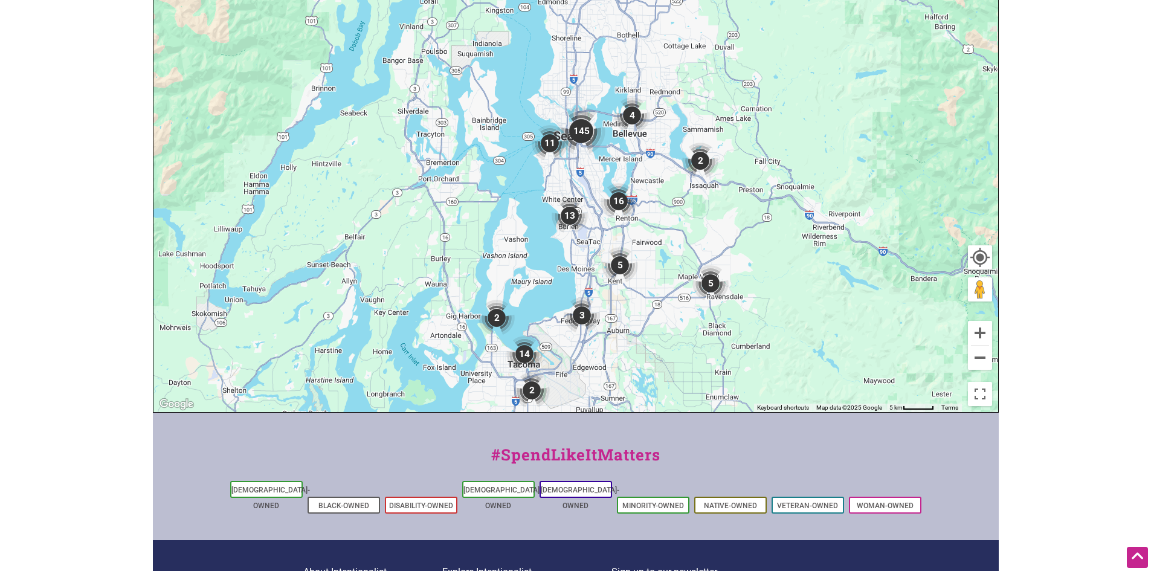
drag, startPoint x: 785, startPoint y: 211, endPoint x: 749, endPoint y: 403, distance: 195.4
click at [749, 403] on div "To navigate, press the arrow keys." at bounding box center [575, 177] width 845 height 470
